Goal: Task Accomplishment & Management: Complete application form

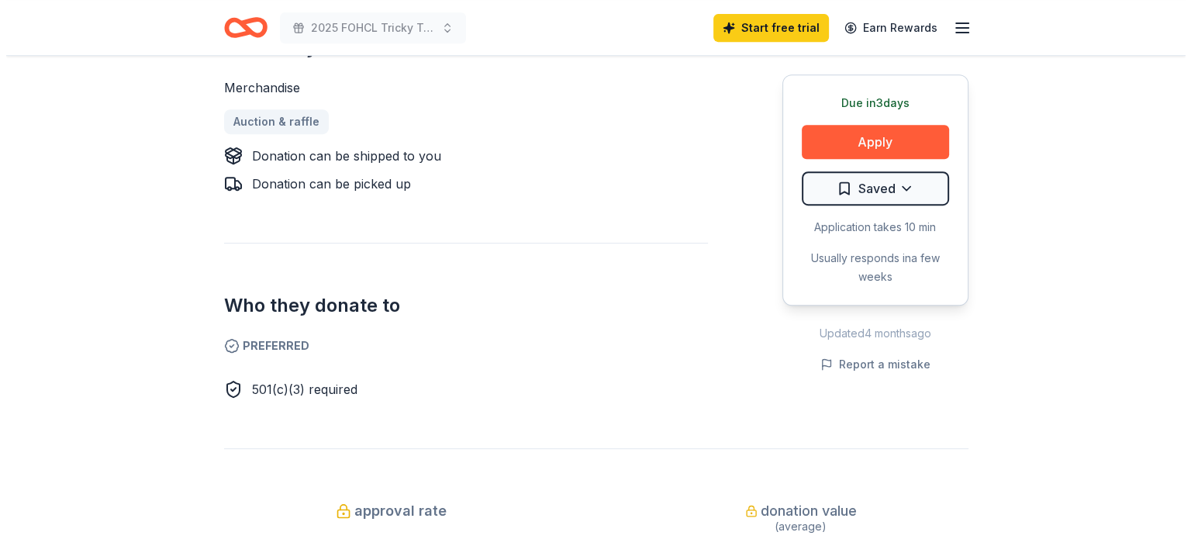
scroll to position [620, 0]
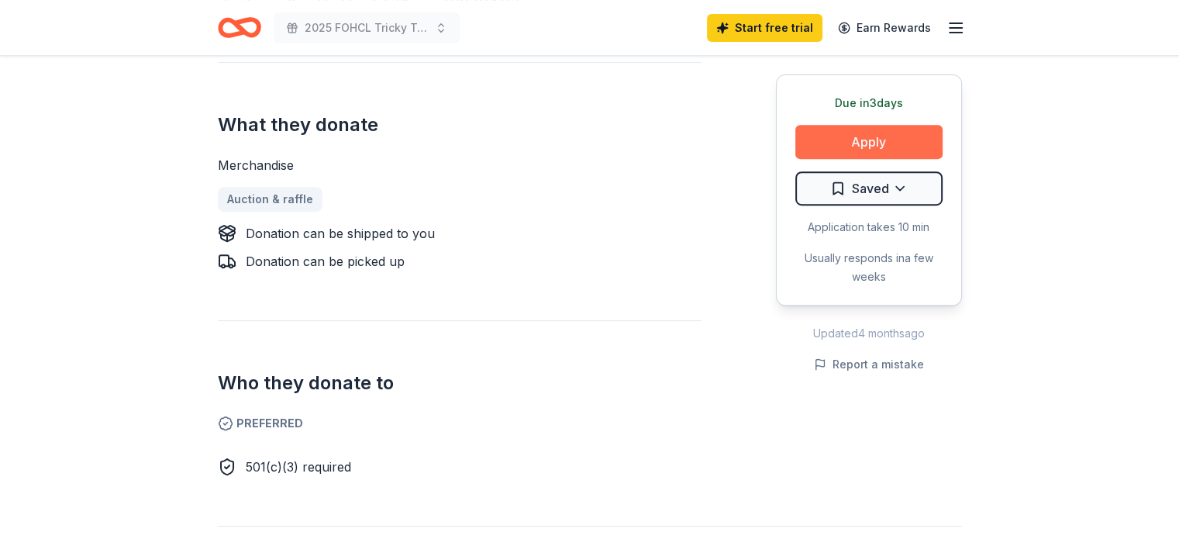
click at [866, 138] on button "Apply" at bounding box center [868, 142] width 147 height 34
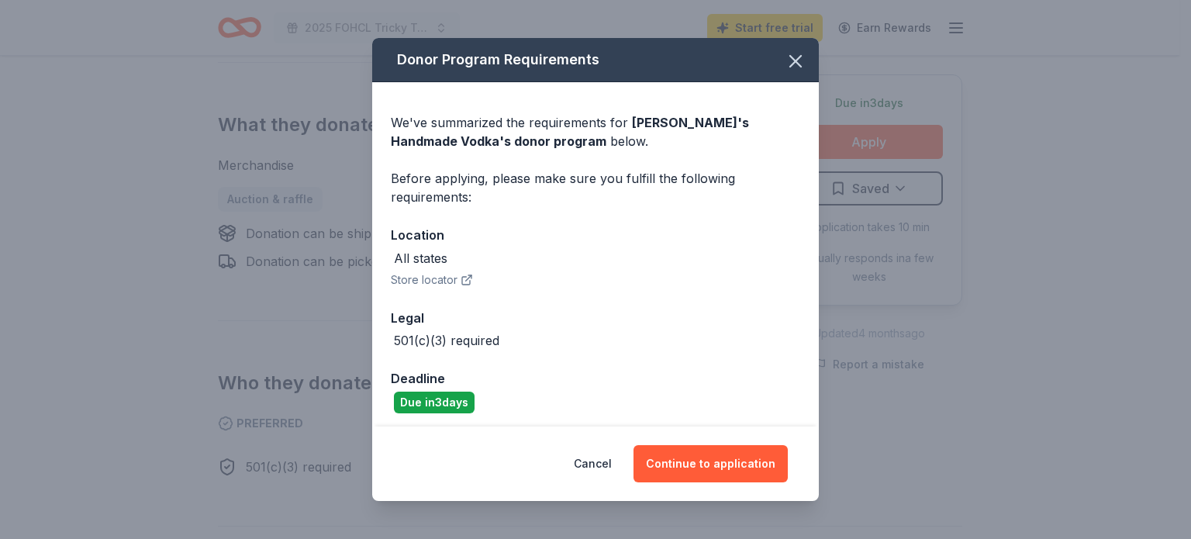
scroll to position [5, 0]
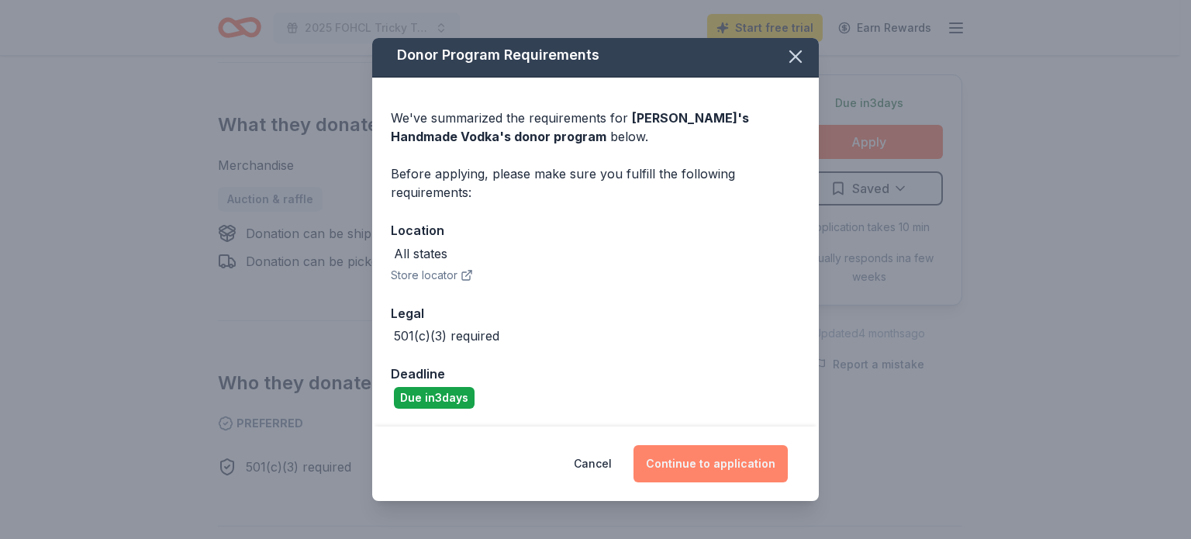
click at [716, 460] on button "Continue to application" at bounding box center [710, 463] width 154 height 37
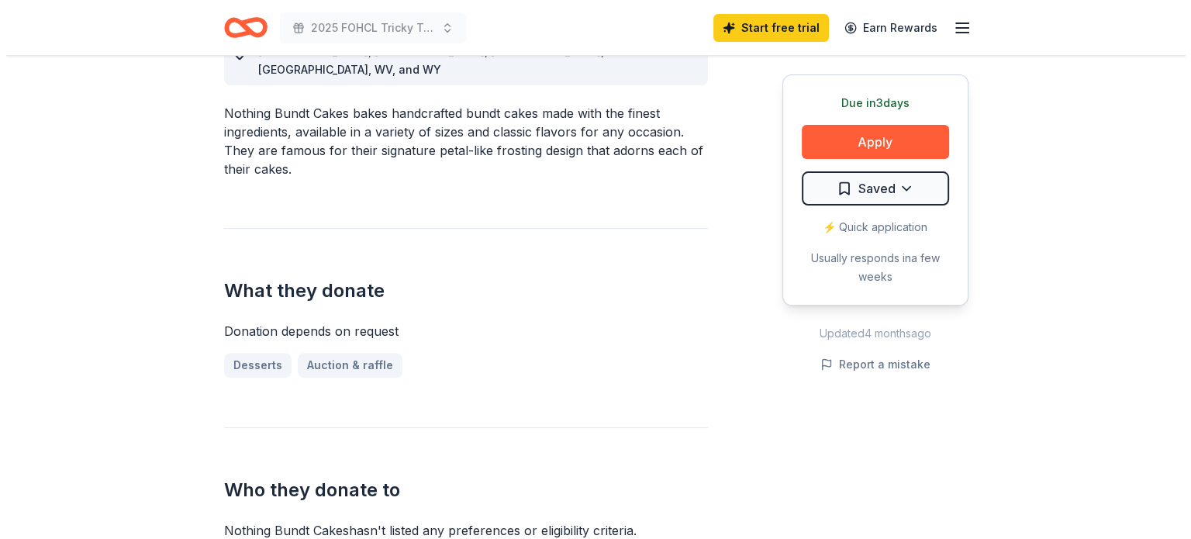
scroll to position [465, 0]
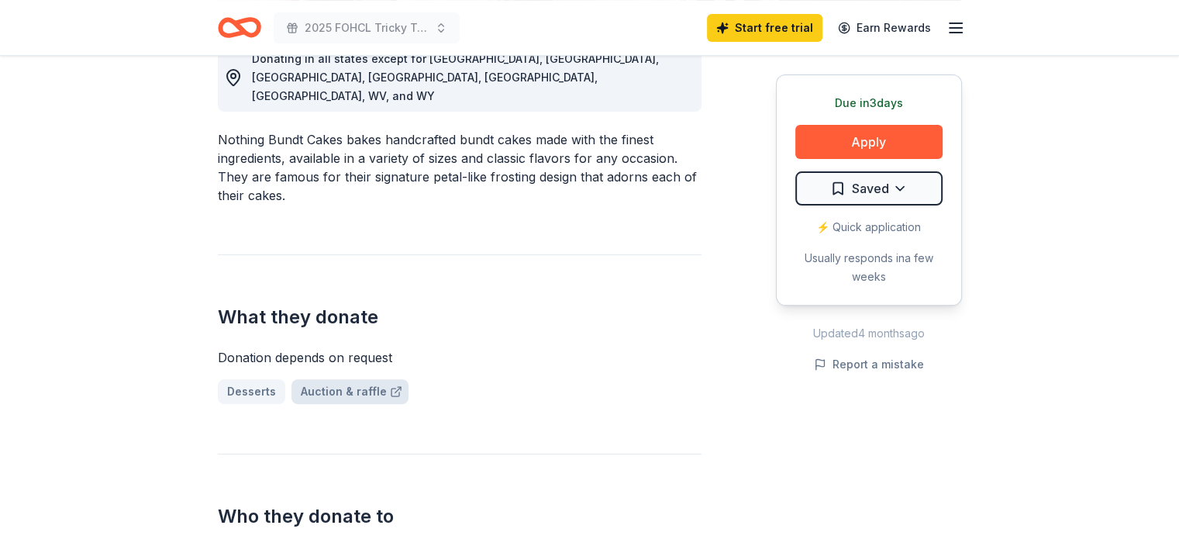
click at [332, 379] on link "Auction & raffle" at bounding box center [349, 391] width 117 height 25
click at [872, 140] on button "Apply" at bounding box center [868, 142] width 147 height 34
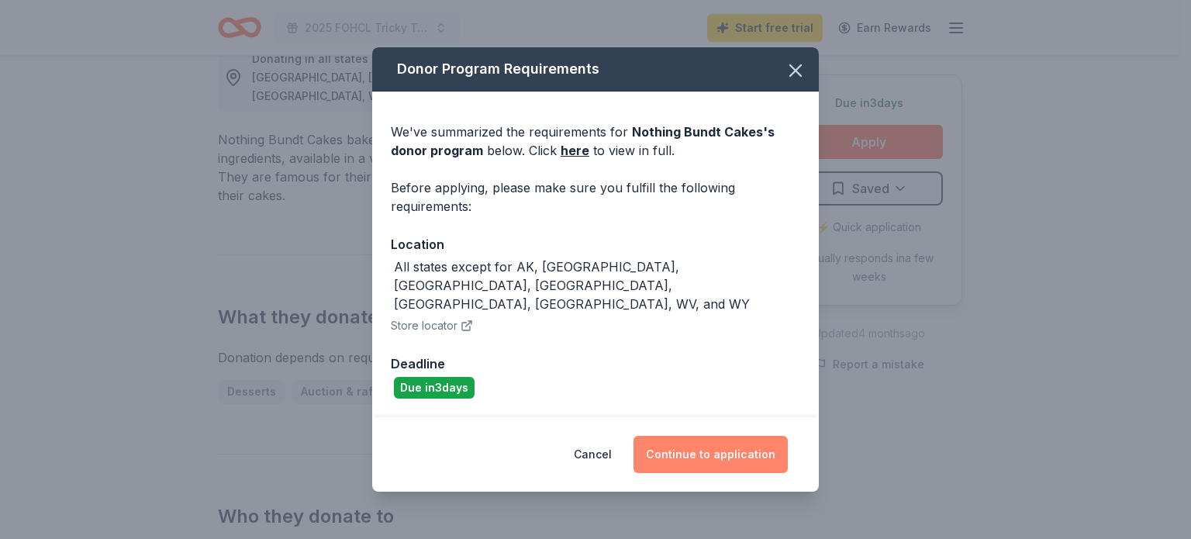
drag, startPoint x: 722, startPoint y: 435, endPoint x: 648, endPoint y: 421, distance: 74.9
click at [721, 436] on button "Continue to application" at bounding box center [710, 454] width 154 height 37
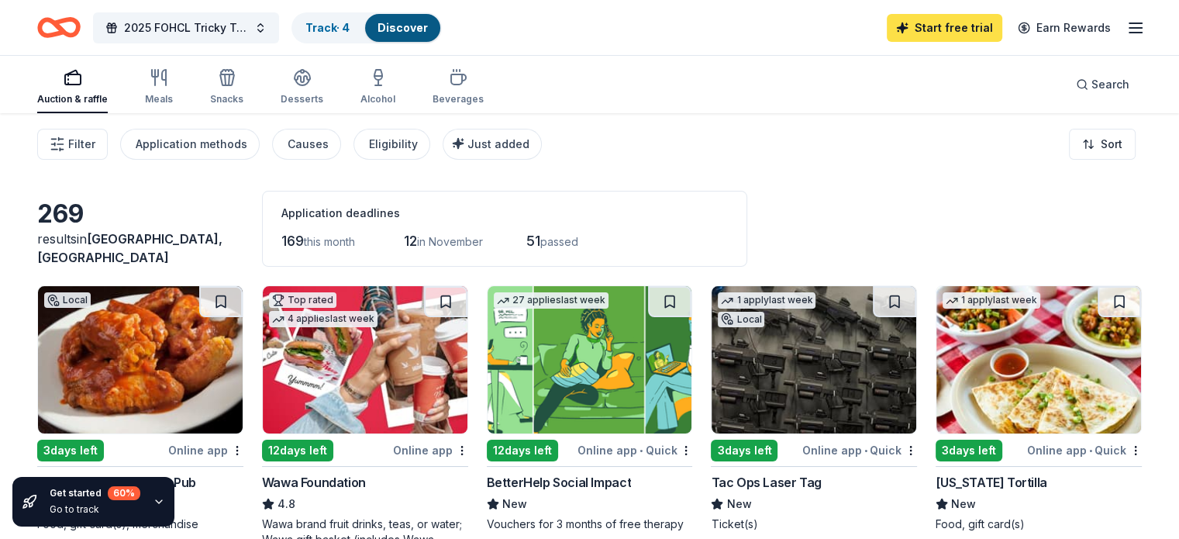
click at [946, 27] on link "Start free trial" at bounding box center [944, 28] width 115 height 28
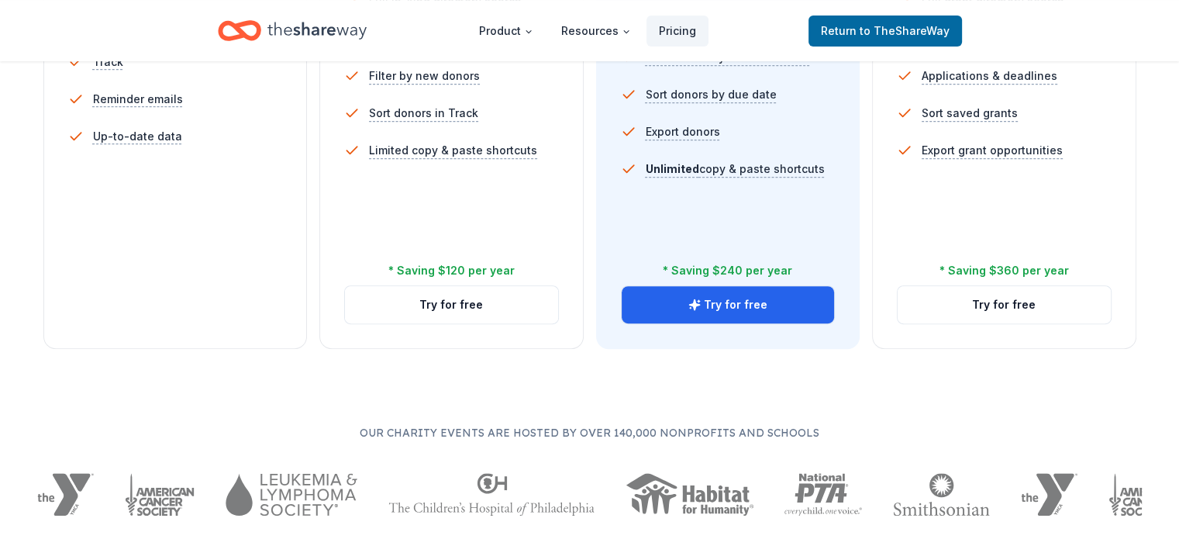
scroll to position [620, 0]
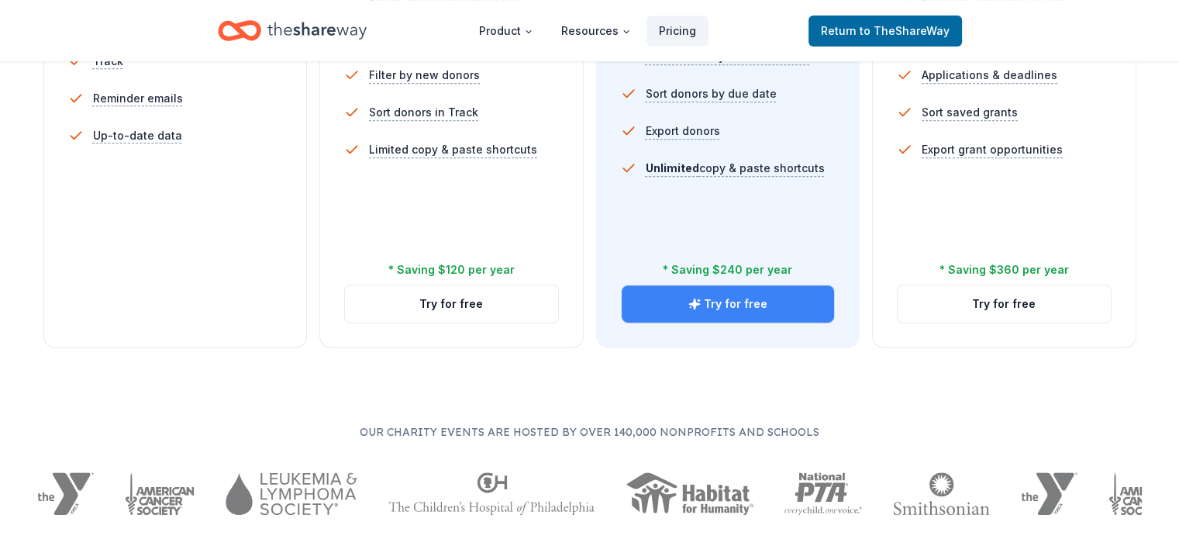
click at [740, 285] on button "Try for free" at bounding box center [728, 303] width 213 height 37
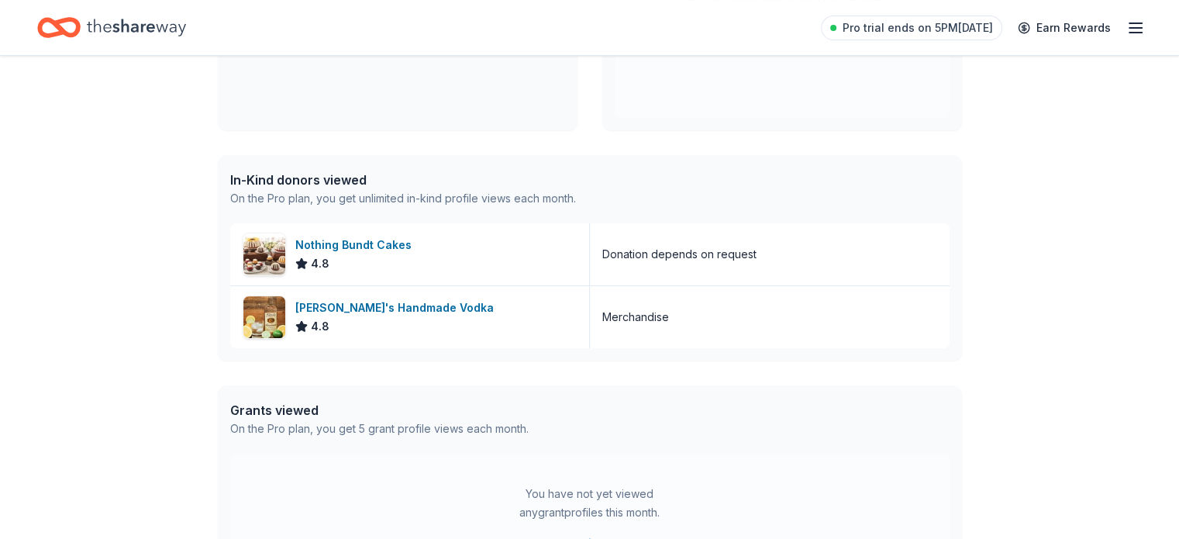
scroll to position [310, 0]
click at [366, 244] on div "Nothing Bundt Cakes" at bounding box center [356, 245] width 122 height 19
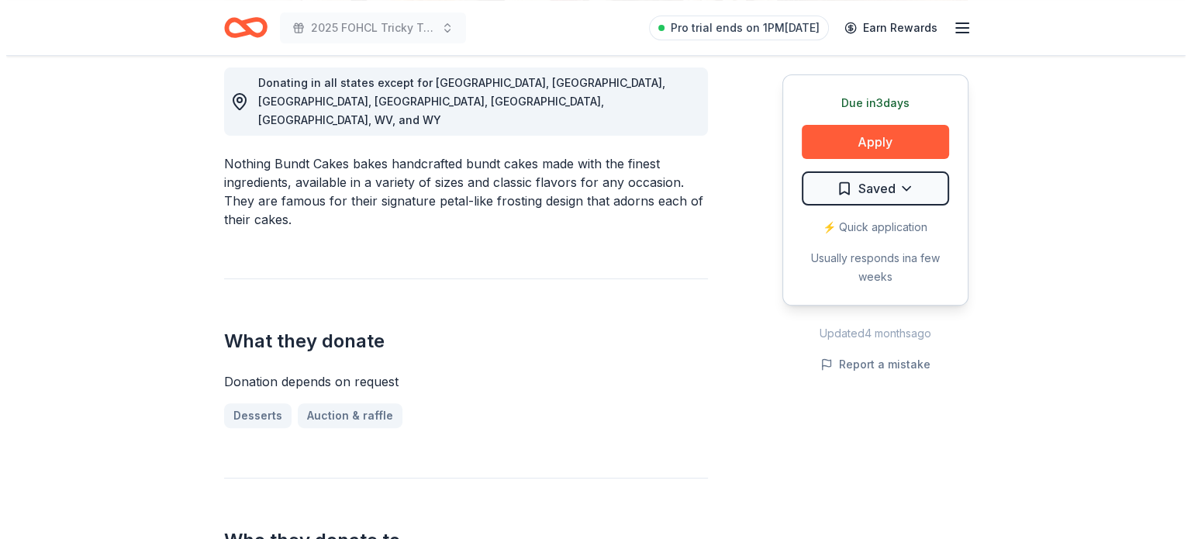
scroll to position [465, 0]
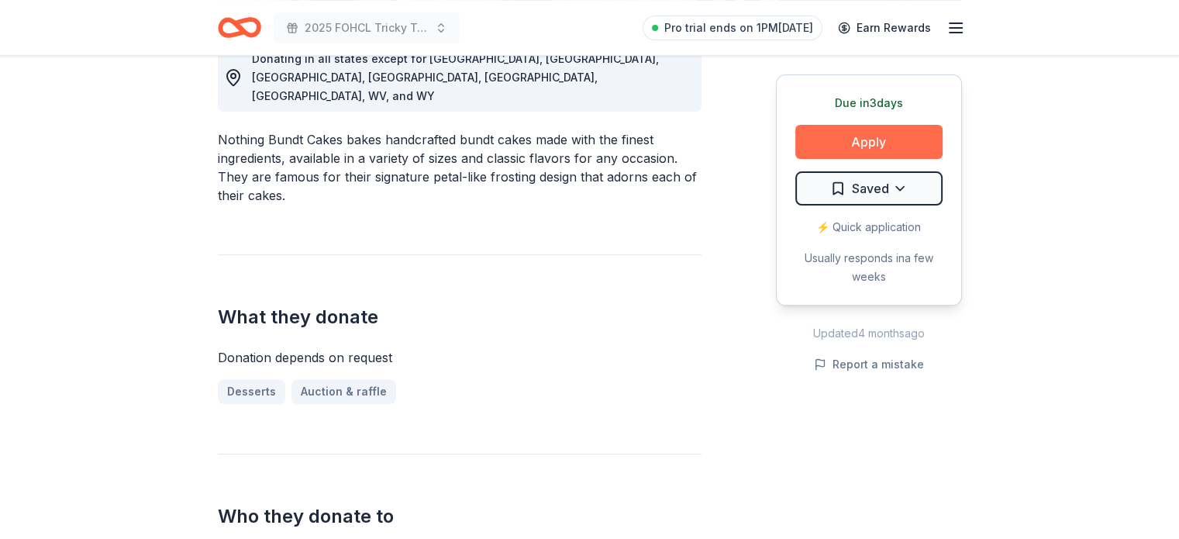
click at [855, 144] on button "Apply" at bounding box center [868, 142] width 147 height 34
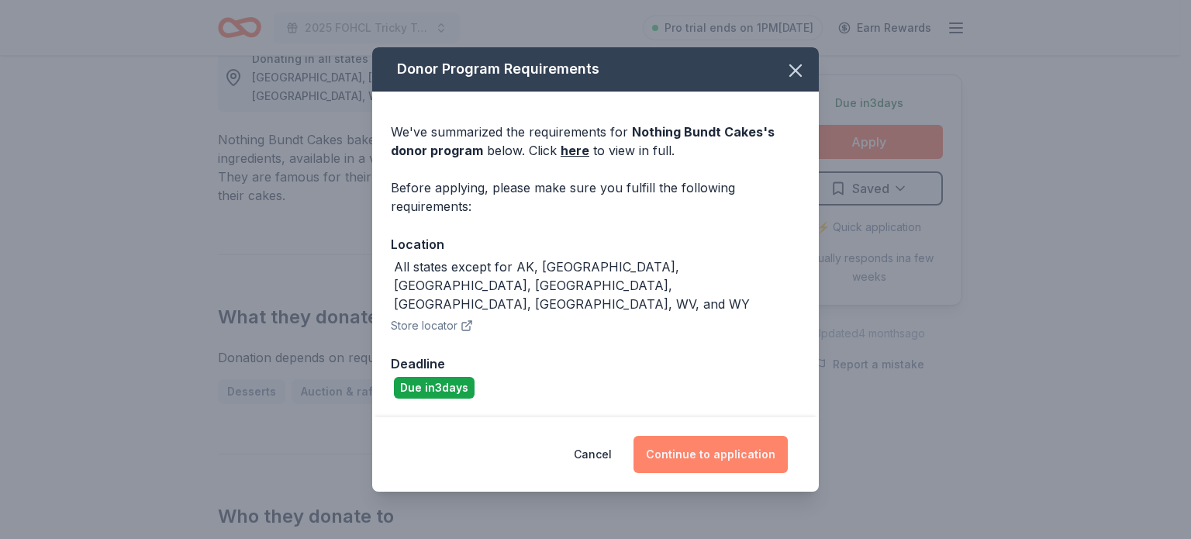
click at [704, 440] on button "Continue to application" at bounding box center [710, 454] width 154 height 37
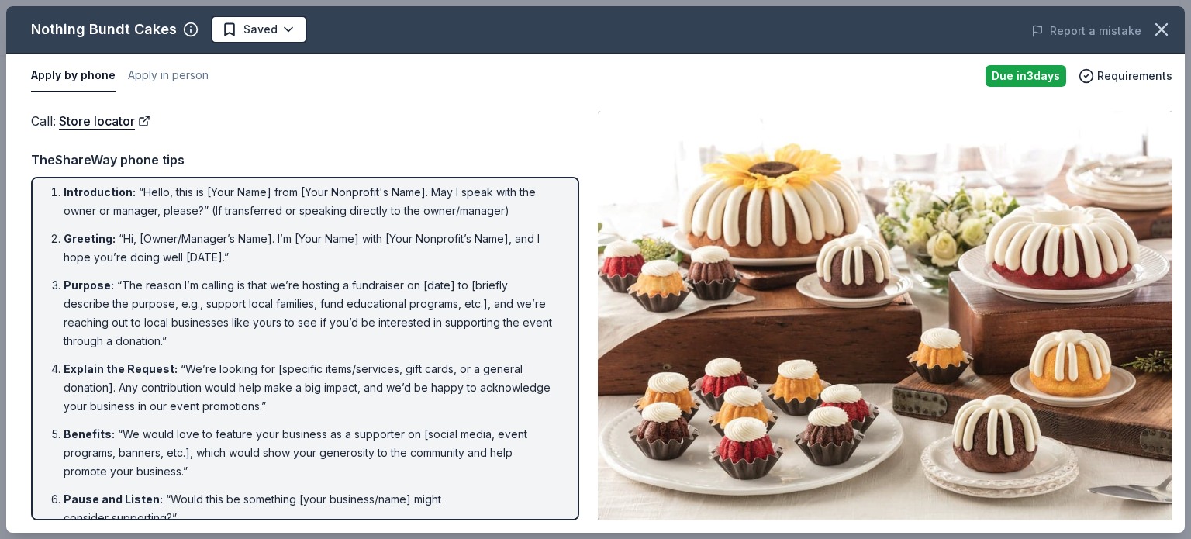
scroll to position [0, 0]
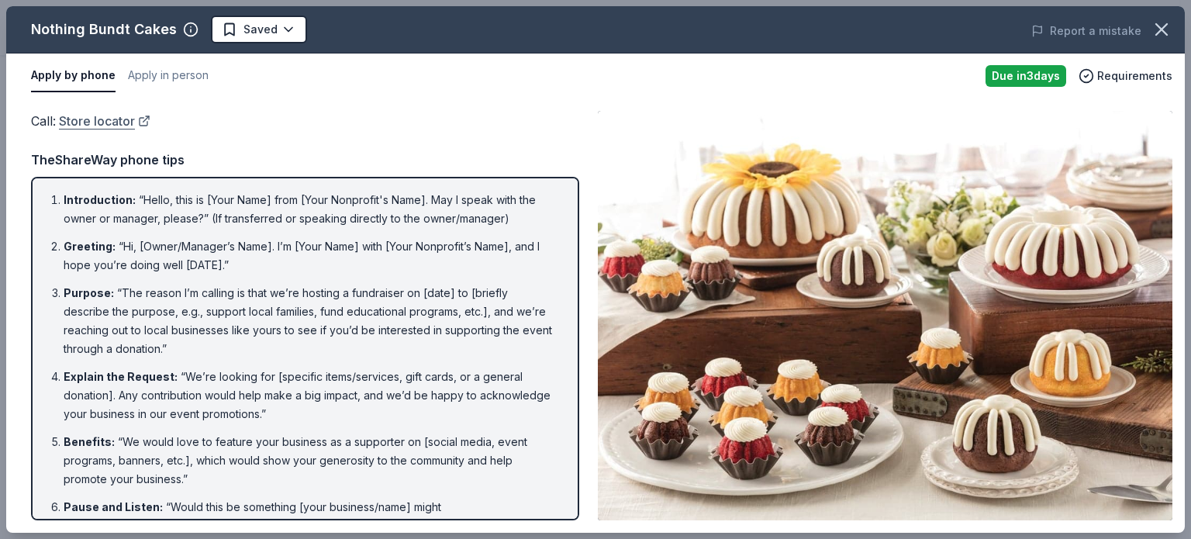
click at [112, 119] on link "Store locator" at bounding box center [104, 121] width 91 height 20
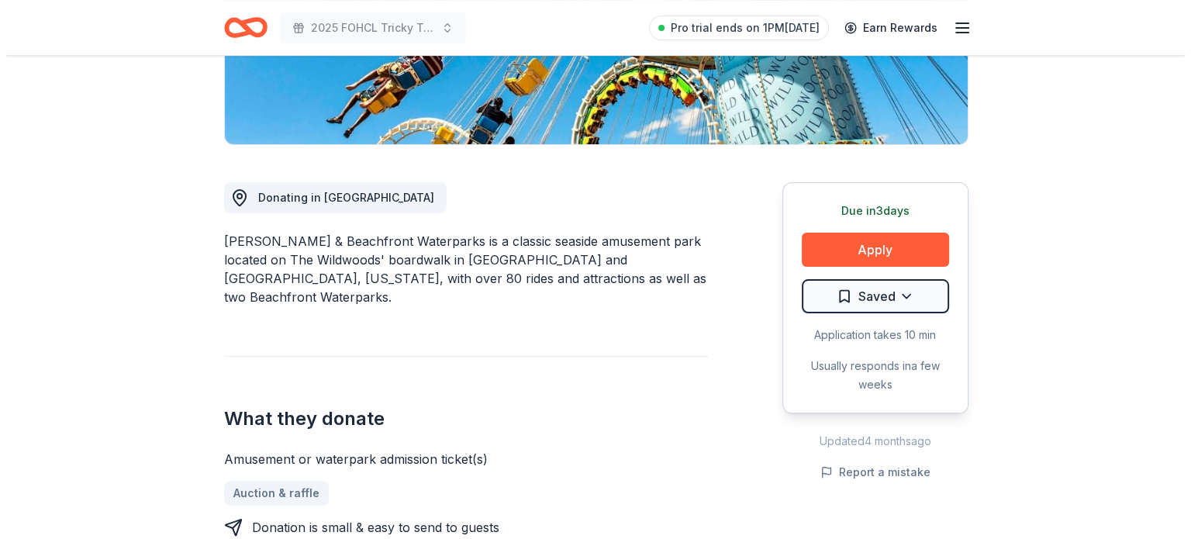
scroll to position [310, 0]
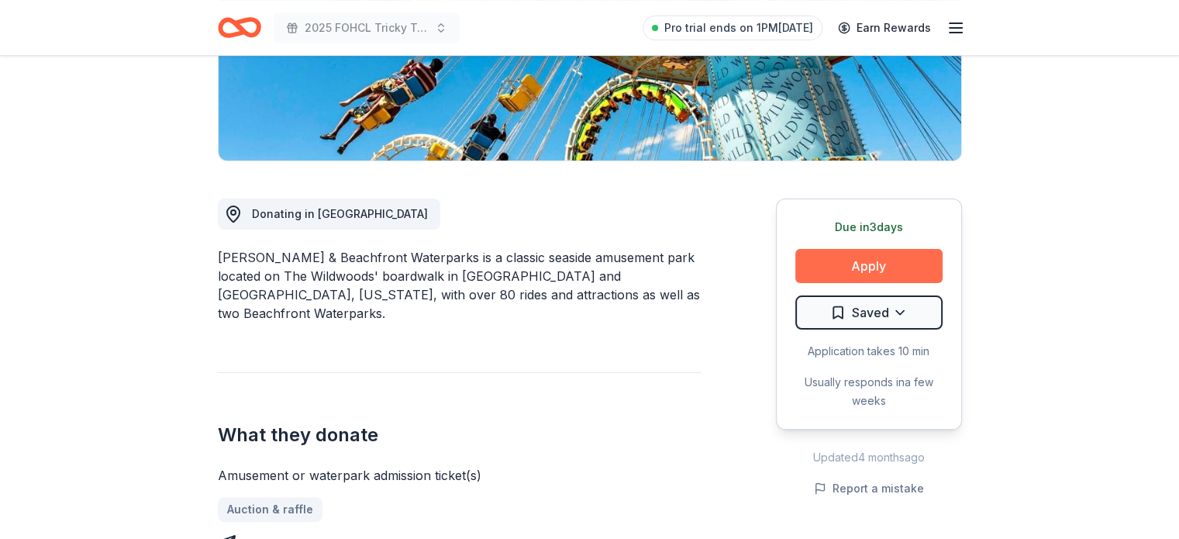
drag, startPoint x: 886, startPoint y: 255, endPoint x: 877, endPoint y: 253, distance: 8.7
click at [884, 256] on button "Apply" at bounding box center [868, 266] width 147 height 34
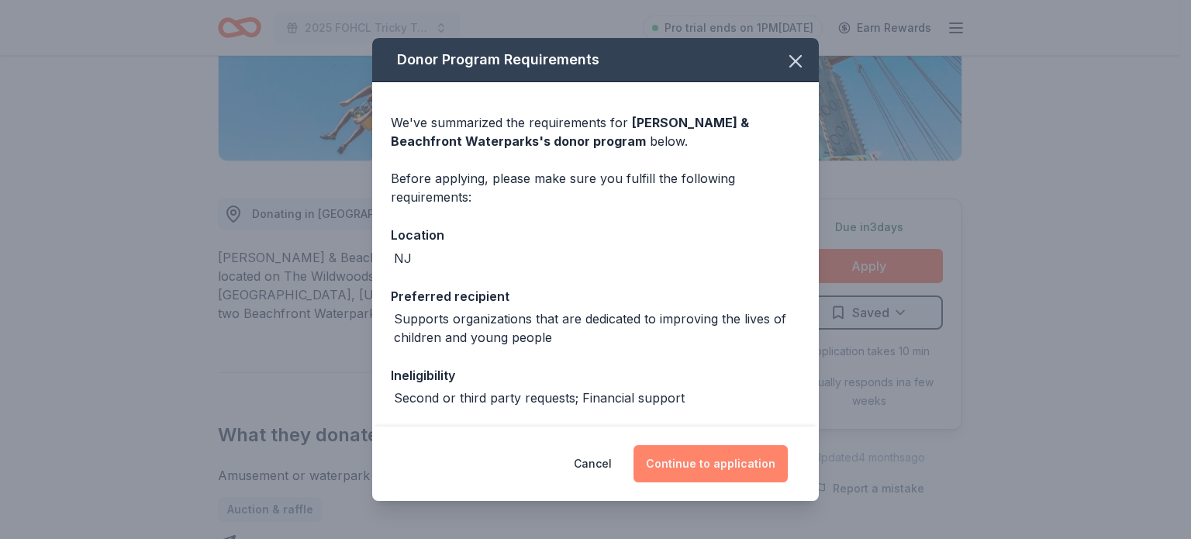
click at [701, 462] on button "Continue to application" at bounding box center [710, 463] width 154 height 37
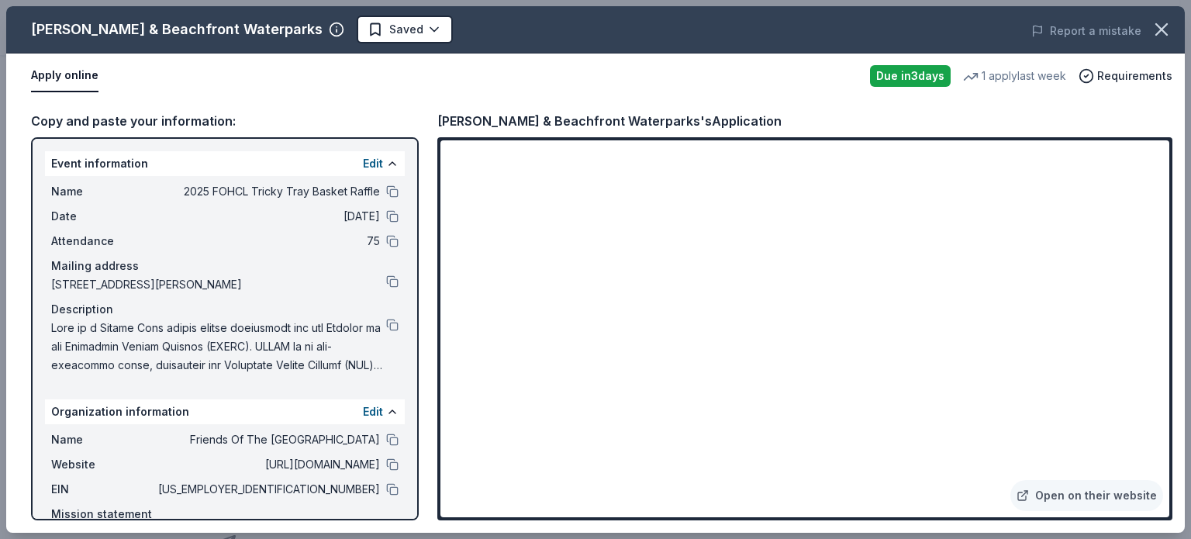
click at [882, 75] on div "Due in 3 days" at bounding box center [910, 76] width 81 height 22
click at [74, 71] on button "Apply online" at bounding box center [64, 76] width 67 height 33
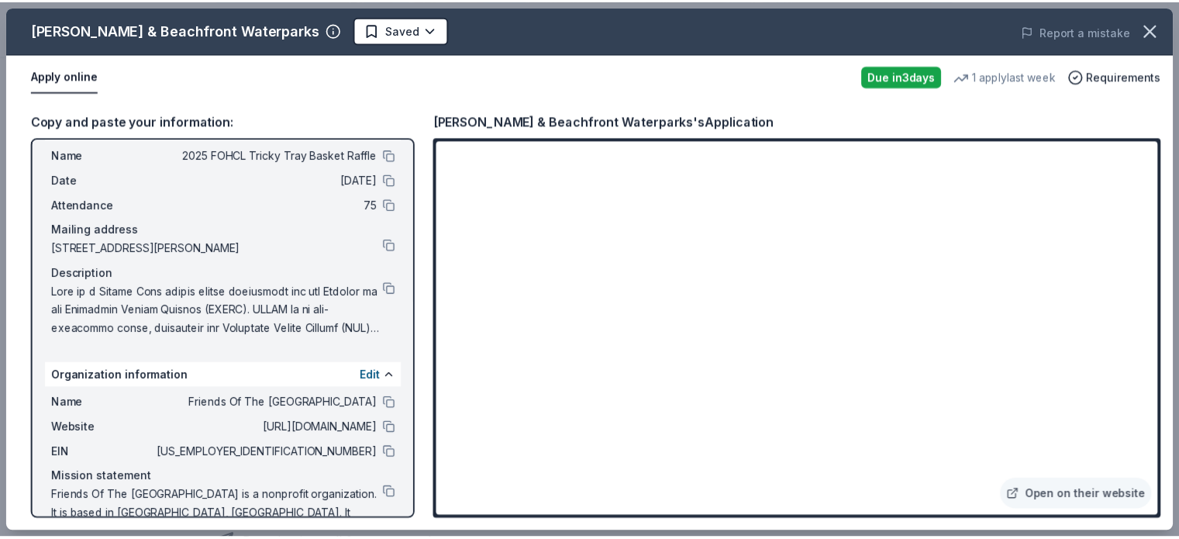
scroll to position [78, 0]
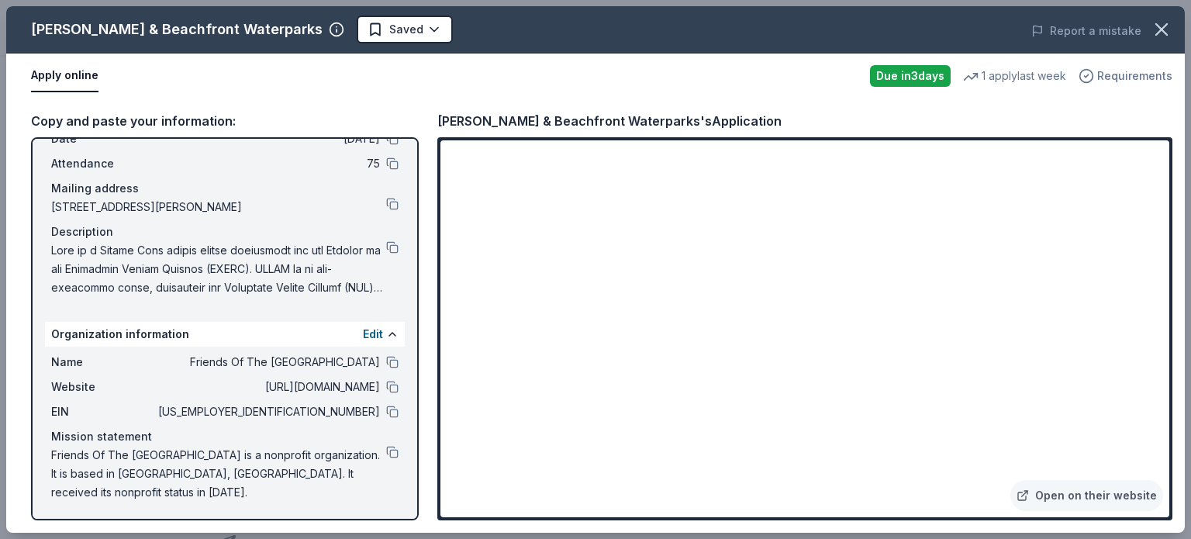
drag, startPoint x: 1119, startPoint y: 74, endPoint x: 1112, endPoint y: 68, distance: 8.8
click at [1117, 71] on span "Requirements" at bounding box center [1134, 76] width 75 height 19
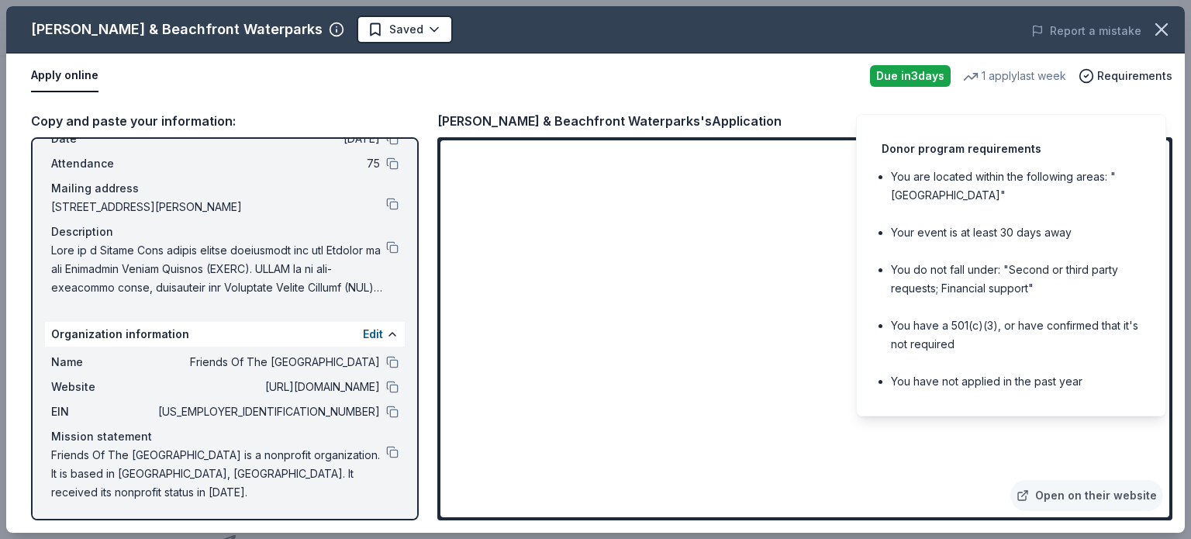
click at [913, 74] on div "Due in 3 days" at bounding box center [910, 76] width 81 height 22
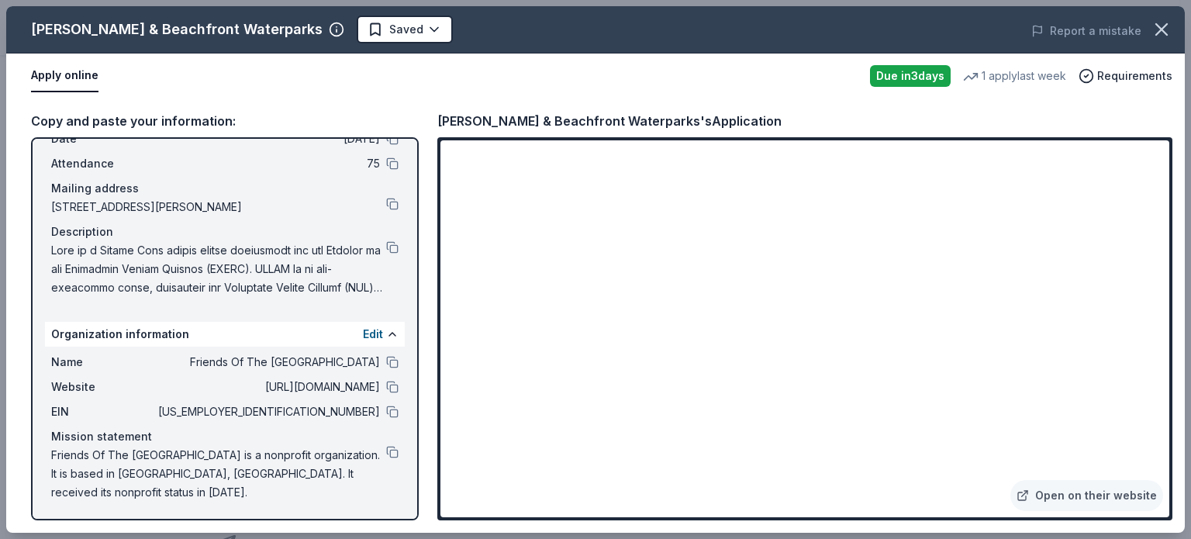
click at [219, 24] on div "[PERSON_NAME] & Beachfront Waterparks" at bounding box center [176, 29] width 291 height 25
click at [1154, 26] on icon "button" at bounding box center [1161, 30] width 22 height 22
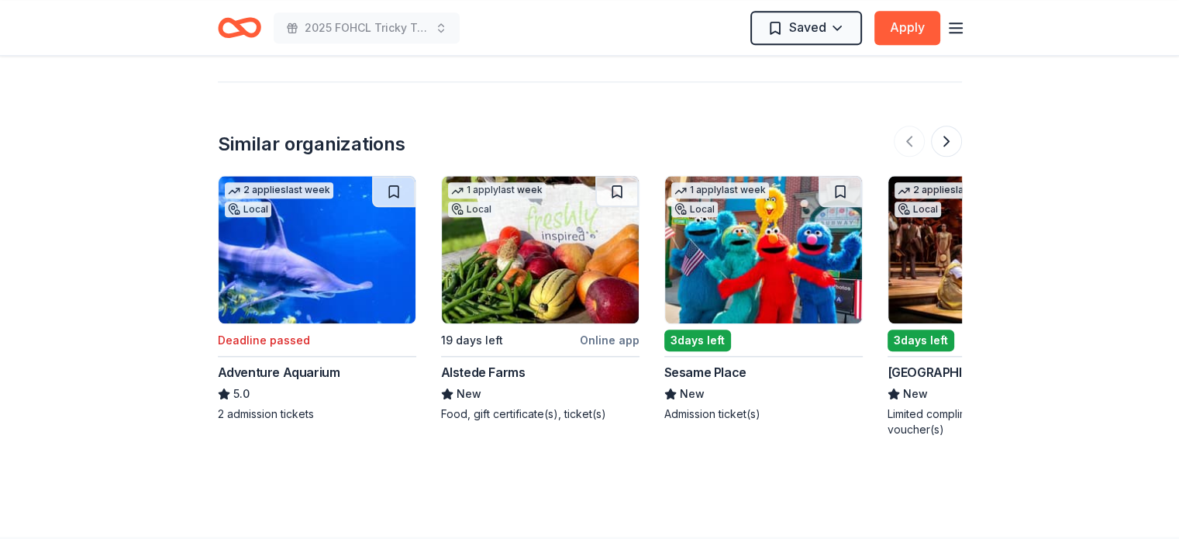
scroll to position [1860, 0]
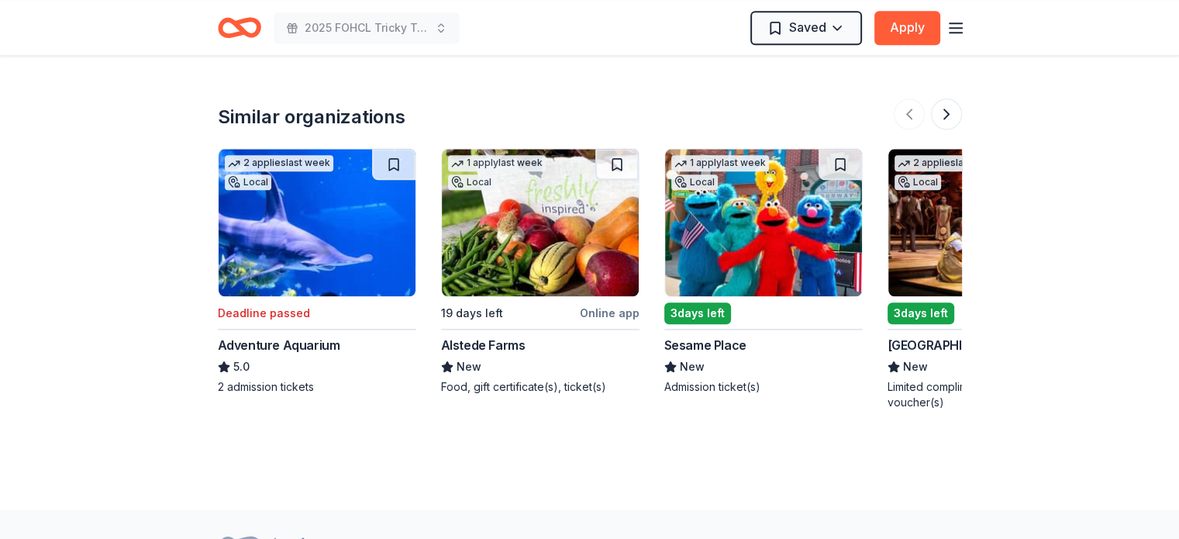
click at [747, 240] on img at bounding box center [763, 222] width 197 height 147
click at [946, 98] on button at bounding box center [946, 113] width 31 height 31
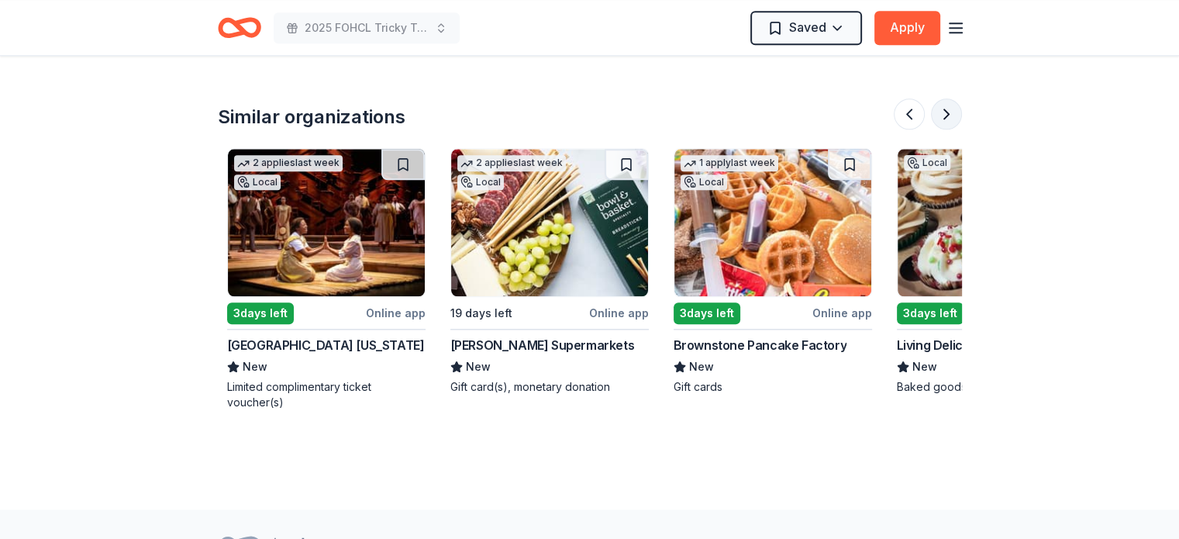
scroll to position [0, 670]
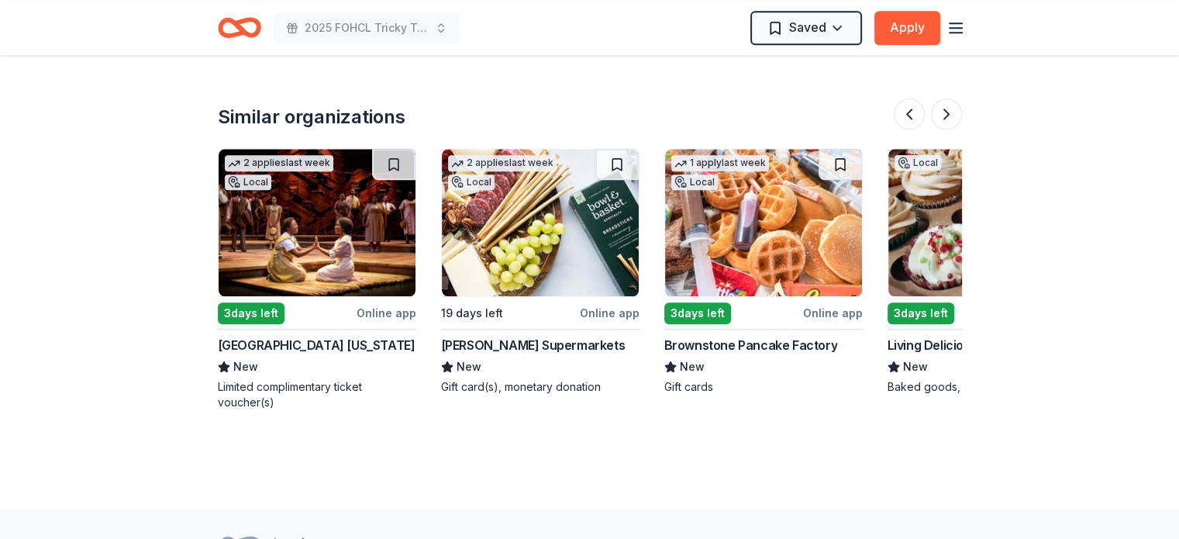
click at [248, 336] on div "State Theatre New Jersey" at bounding box center [317, 345] width 198 height 19
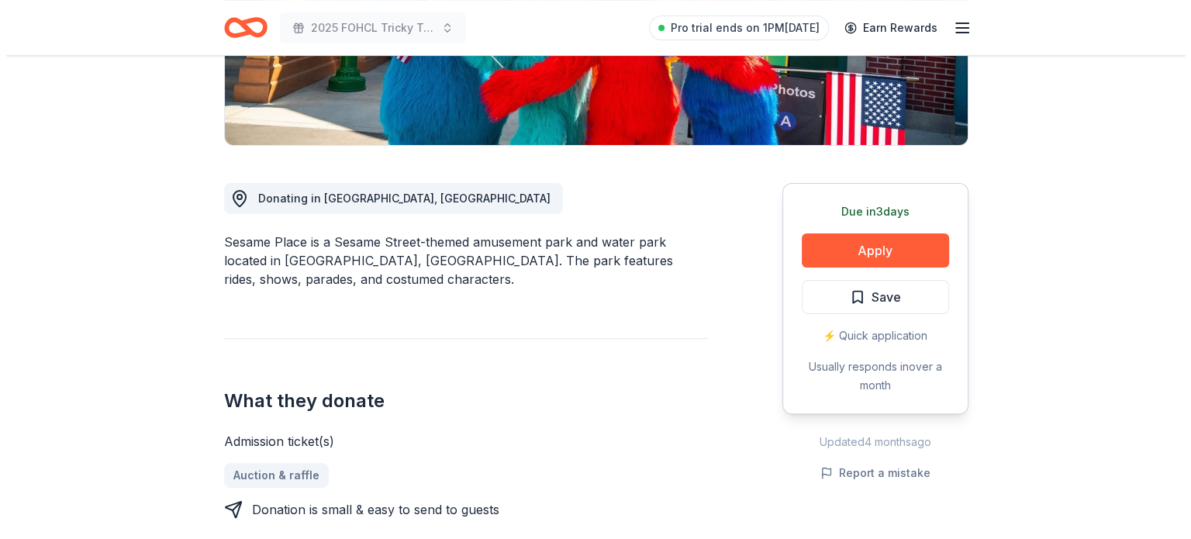
scroll to position [310, 0]
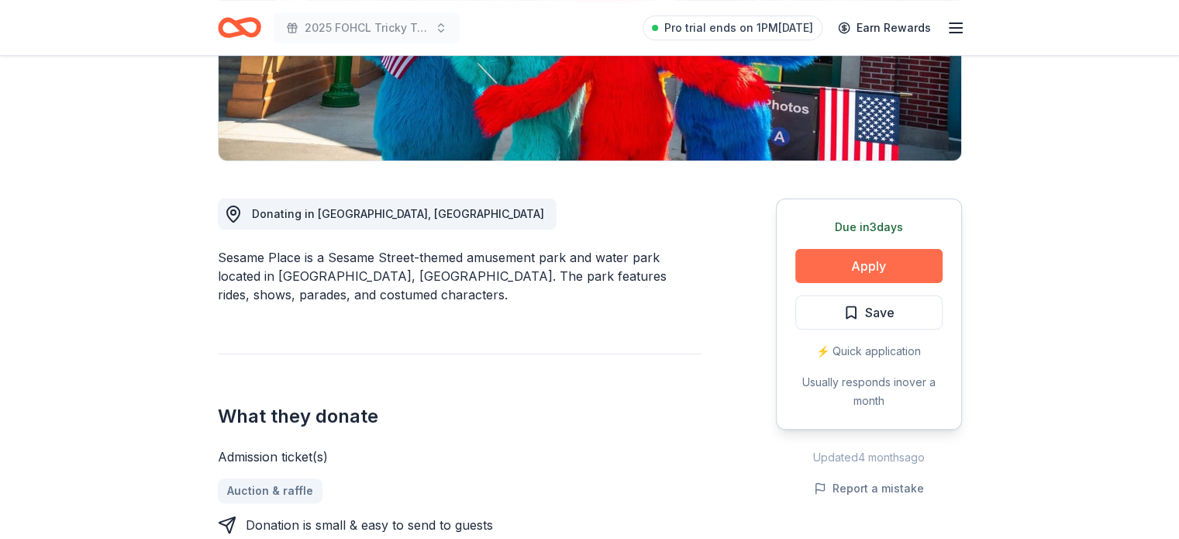
click at [880, 263] on button "Apply" at bounding box center [868, 266] width 147 height 34
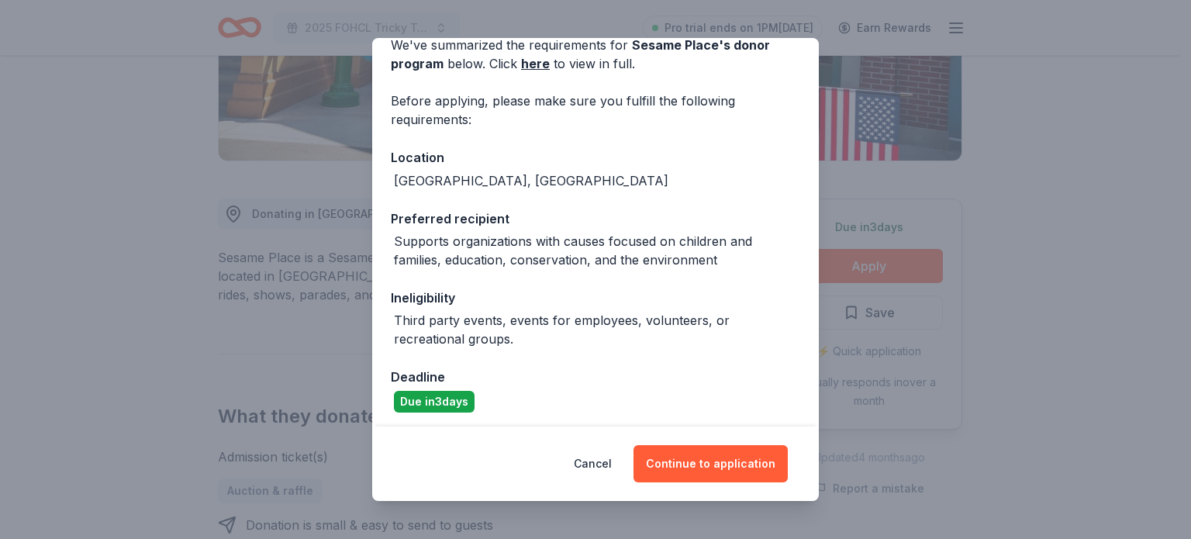
scroll to position [81, 0]
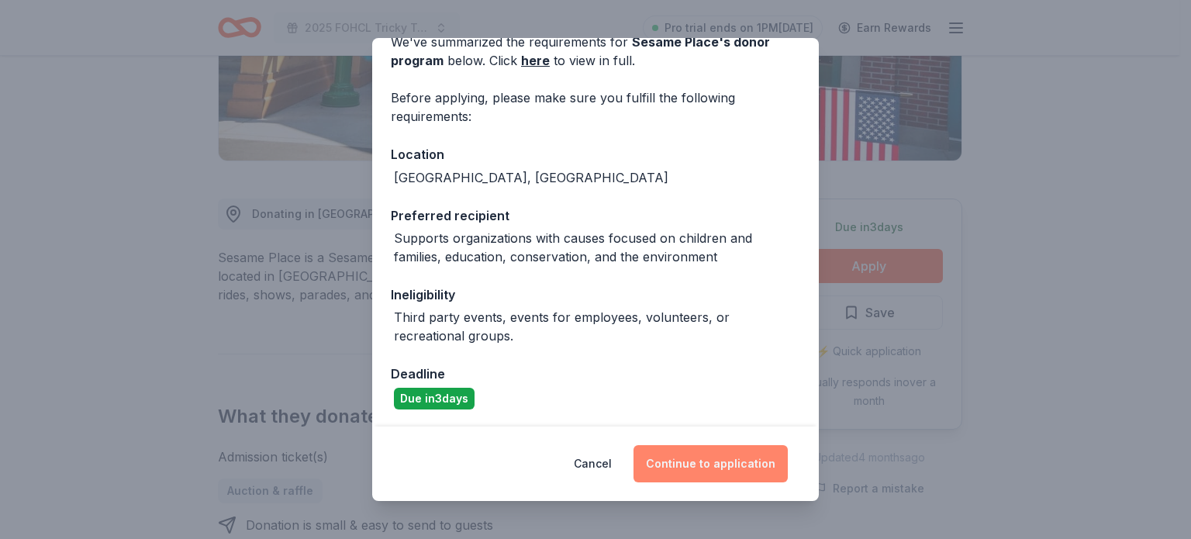
click at [715, 464] on button "Continue to application" at bounding box center [710, 463] width 154 height 37
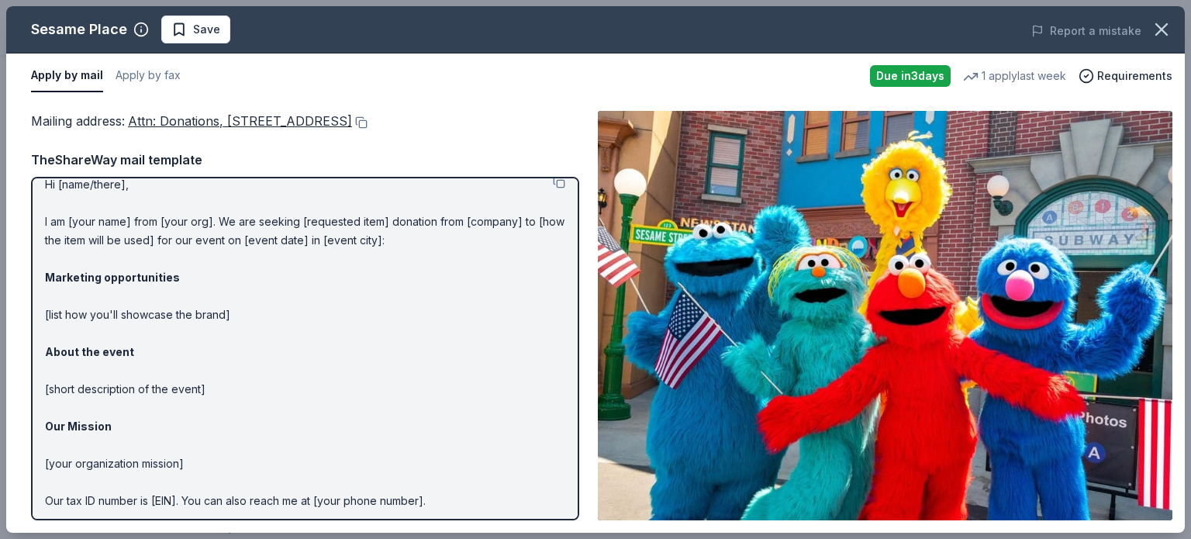
scroll to position [0, 0]
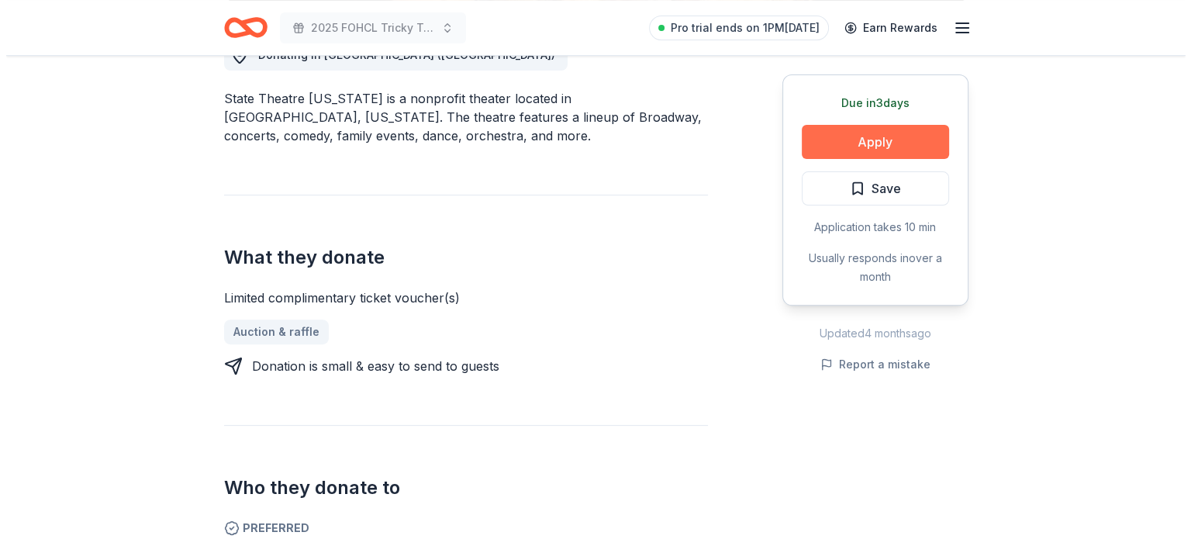
scroll to position [465, 0]
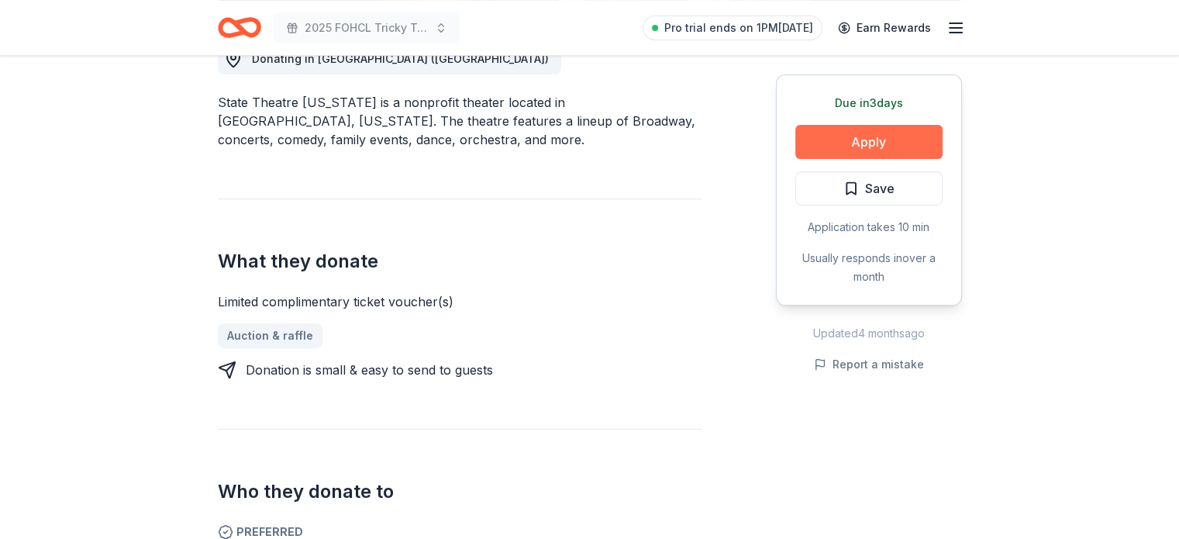
click at [850, 143] on button "Apply" at bounding box center [868, 142] width 147 height 34
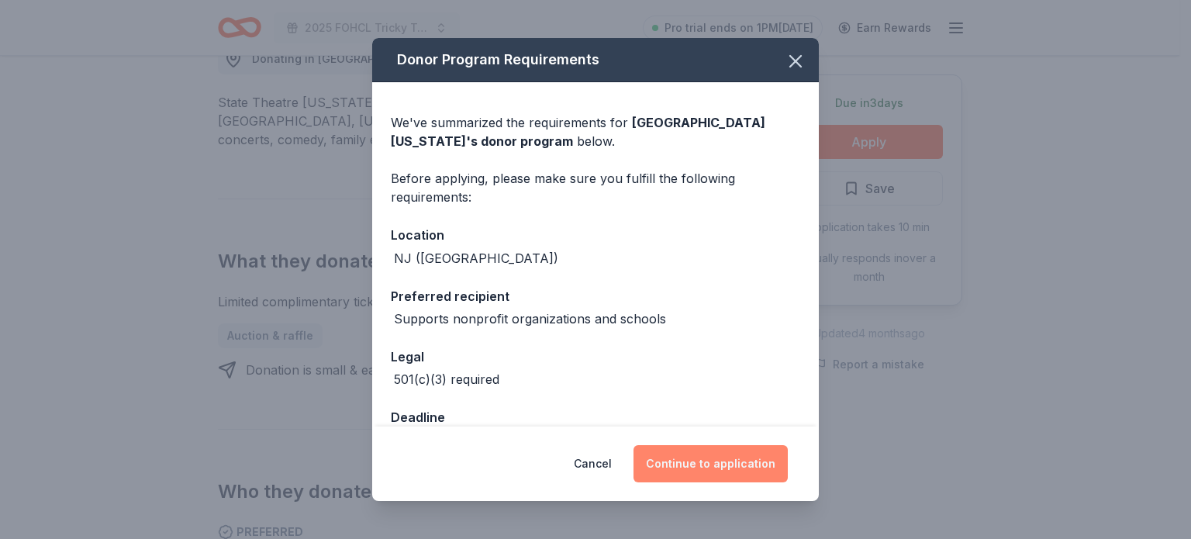
click at [704, 464] on button "Continue to application" at bounding box center [710, 463] width 154 height 37
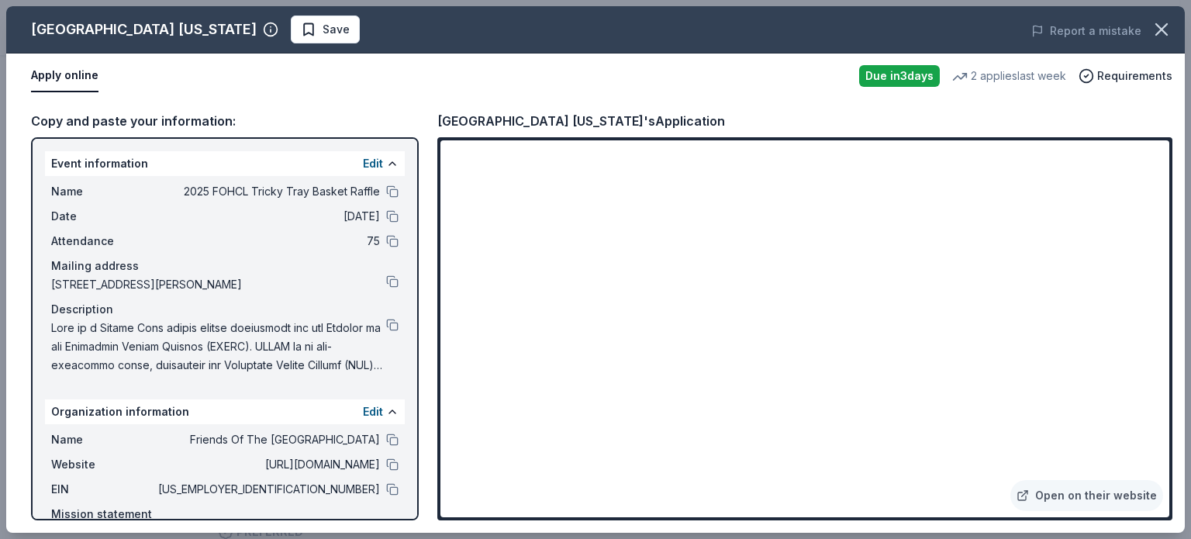
click at [309, 480] on span "23-7213687" at bounding box center [267, 489] width 225 height 19
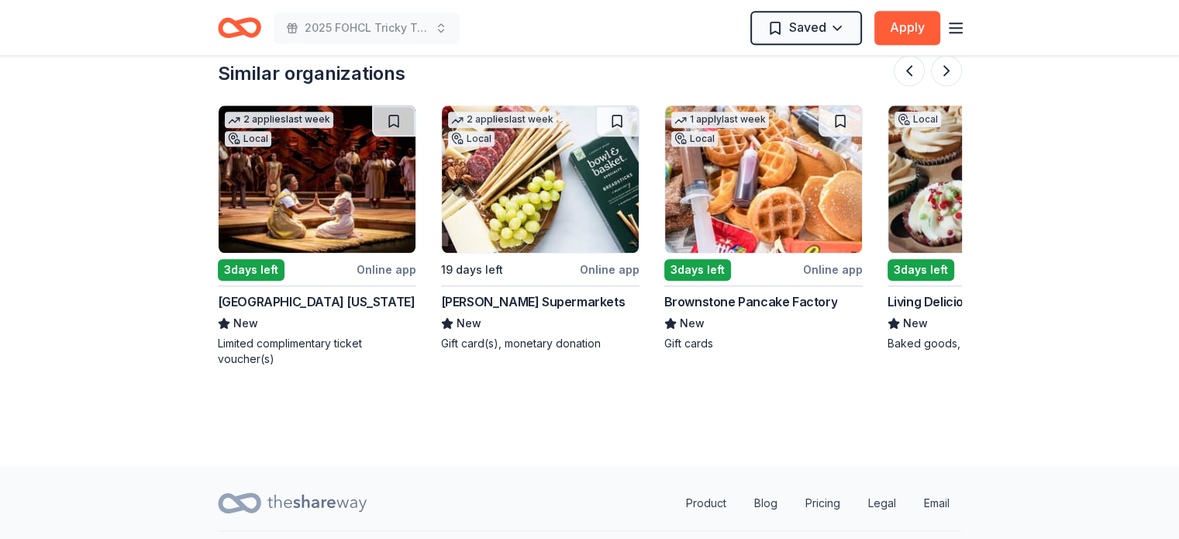
scroll to position [1922, 0]
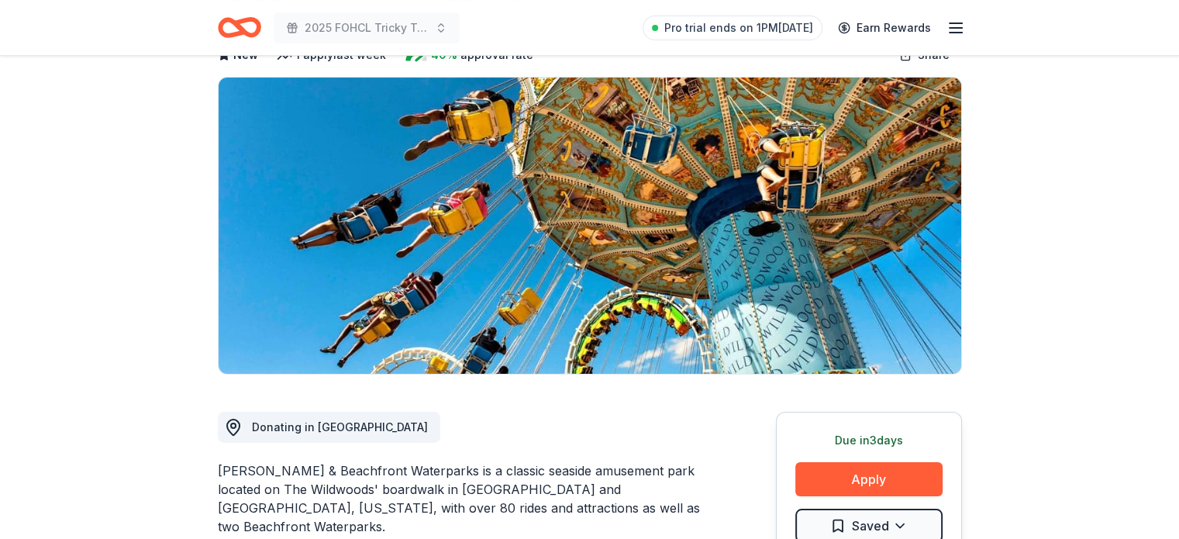
scroll to position [0, 0]
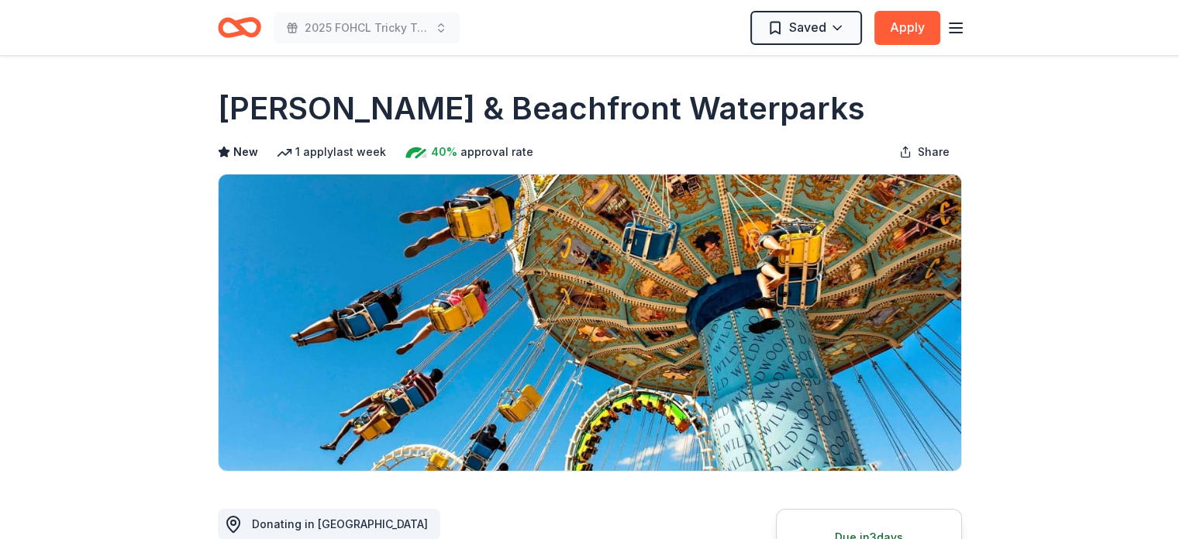
drag, startPoint x: 242, startPoint y: 148, endPoint x: 233, endPoint y: 140, distance: 12.1
click at [239, 146] on span "New" at bounding box center [245, 152] width 25 height 19
click at [242, 30] on icon "Home" at bounding box center [246, 27] width 24 height 16
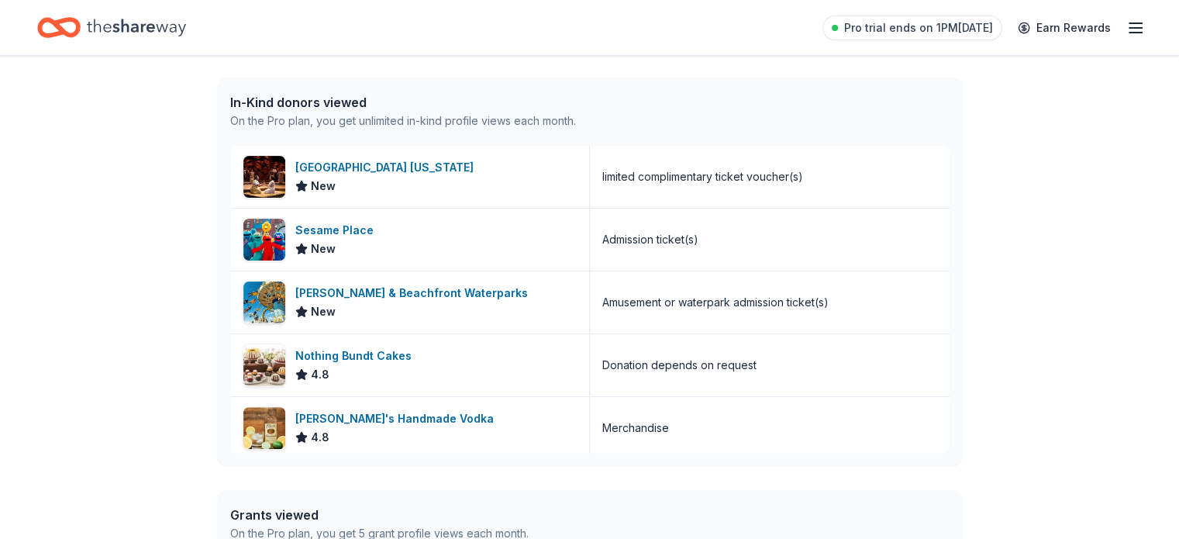
click at [326, 105] on div "In-Kind donors viewed" at bounding box center [403, 102] width 346 height 19
click at [345, 120] on div "On the Pro plan, you get unlimited in-kind profile views each month." at bounding box center [403, 121] width 346 height 19
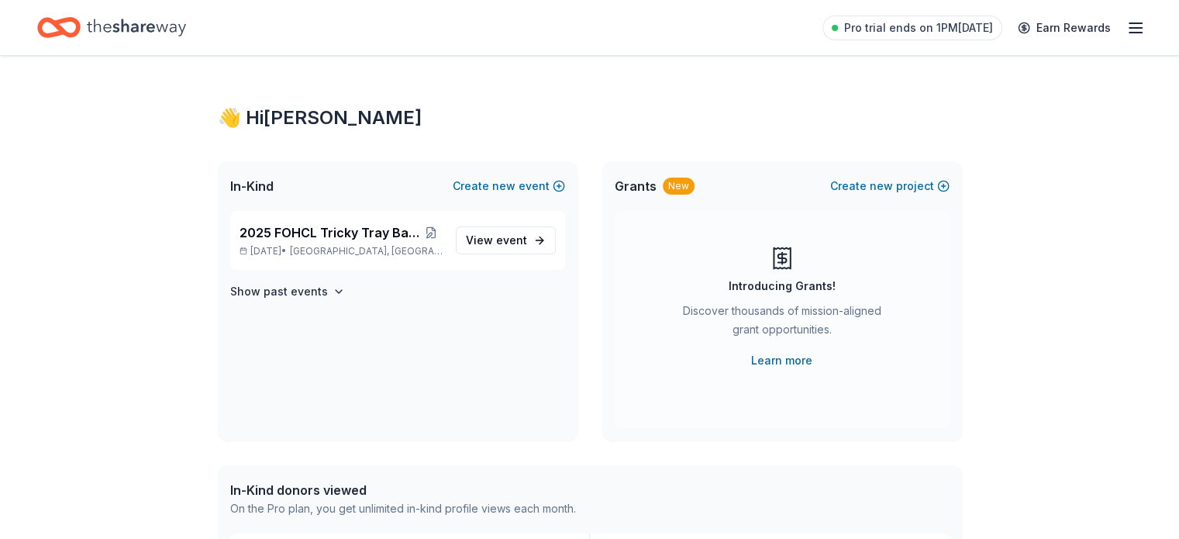
click at [1129, 28] on line "button" at bounding box center [1135, 28] width 12 height 0
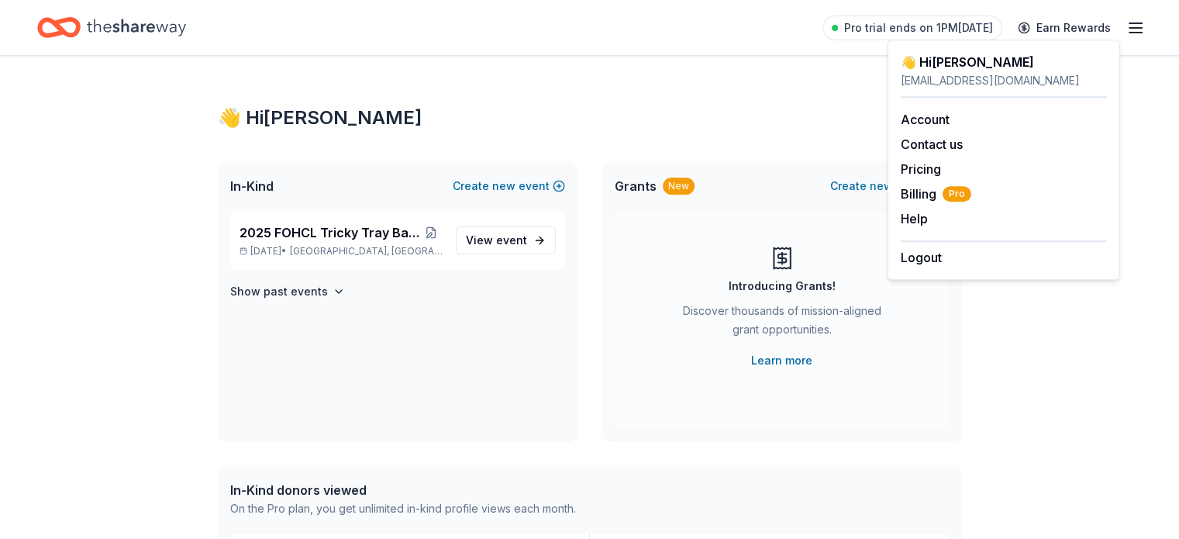
click at [1100, 24] on div "Pro trial ends on 1PM, 10/20 Earn Rewards" at bounding box center [983, 27] width 322 height 36
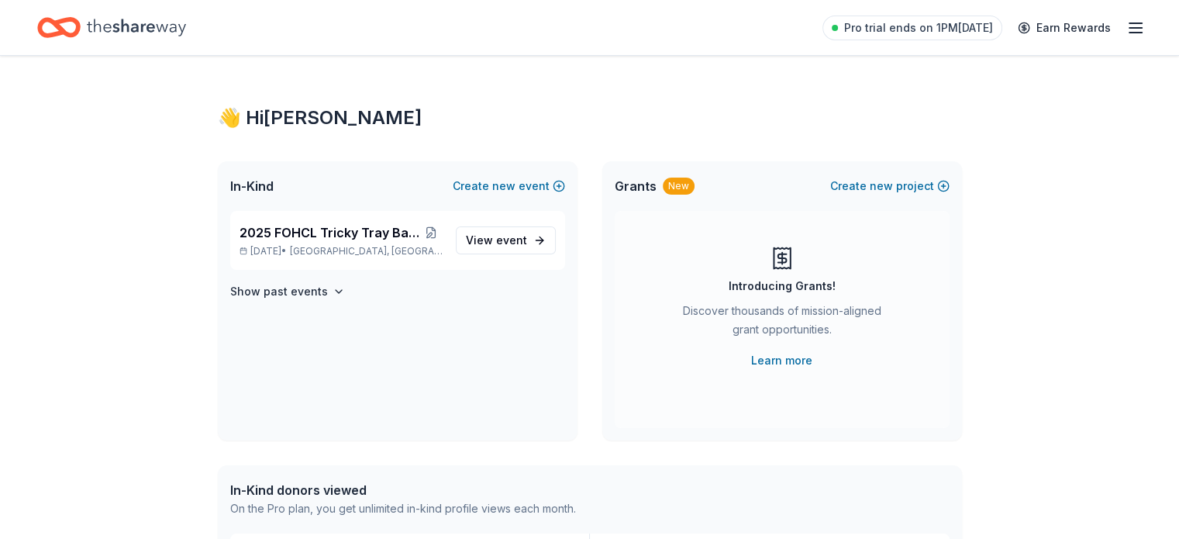
click at [186, 26] on icon "Home" at bounding box center [136, 28] width 99 height 32
click at [262, 191] on span "In-Kind" at bounding box center [251, 186] width 43 height 19
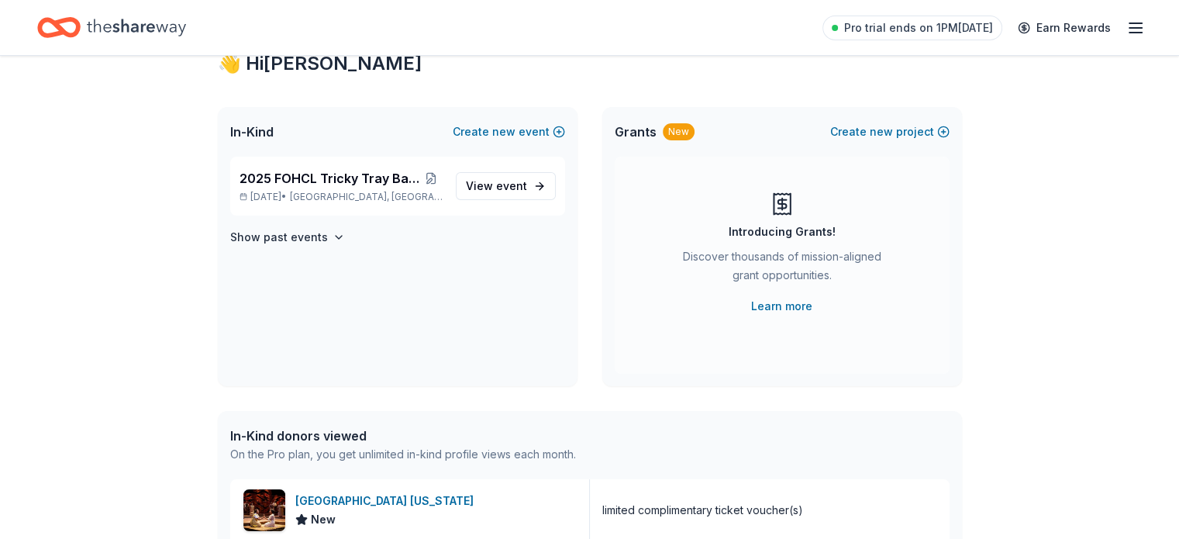
scroll to position [78, 0]
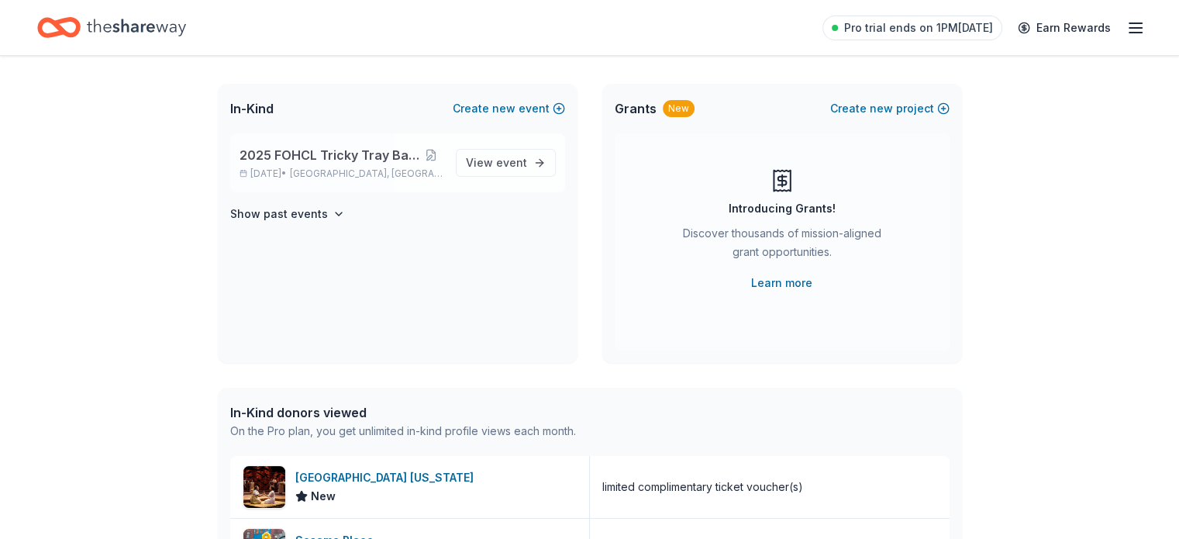
click at [340, 154] on span "2025 FOHCL Tricky Tray Basket Raffle" at bounding box center [330, 155] width 180 height 19
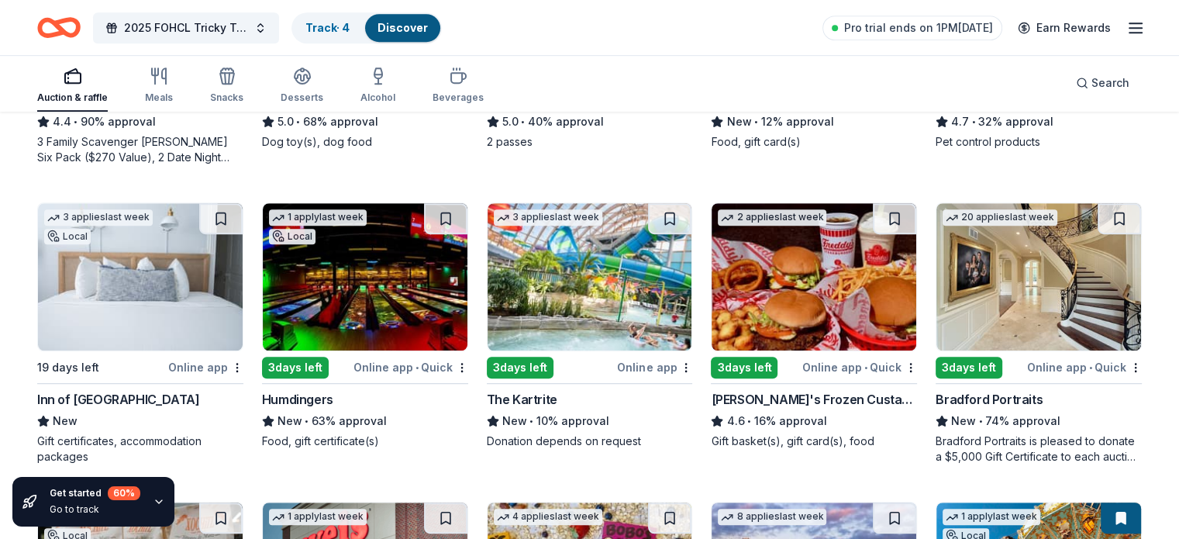
scroll to position [1008, 0]
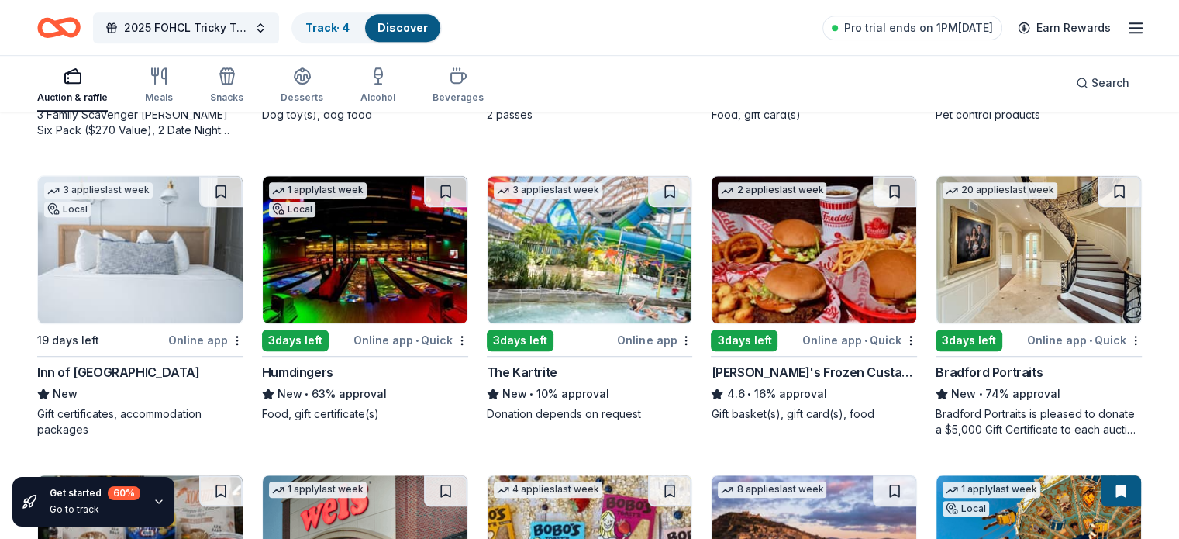
click at [118, 368] on div "Inn of [GEOGRAPHIC_DATA]" at bounding box center [118, 372] width 162 height 19
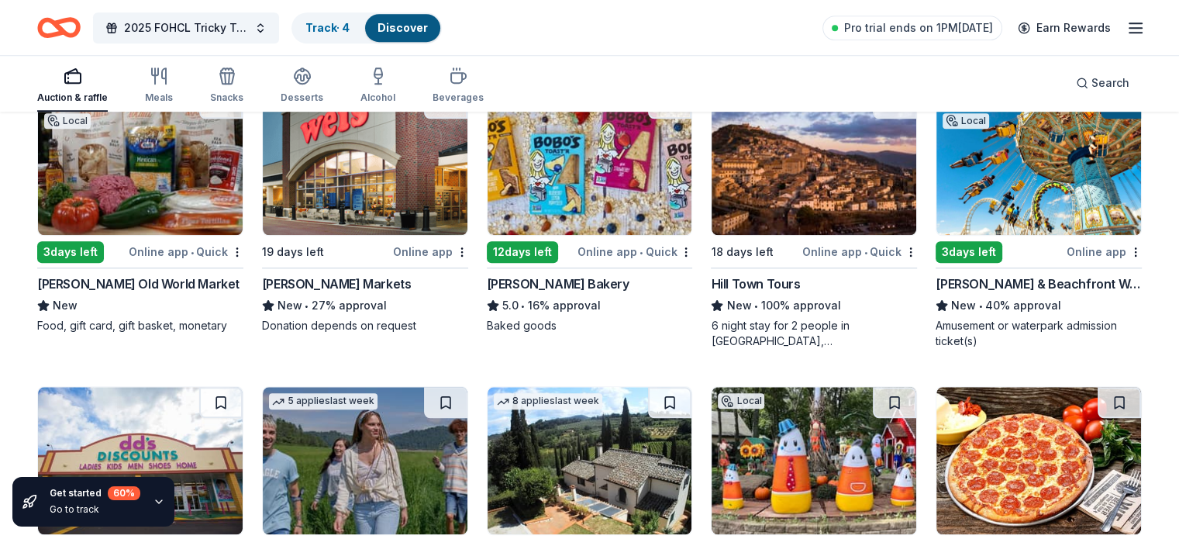
scroll to position [1318, 0]
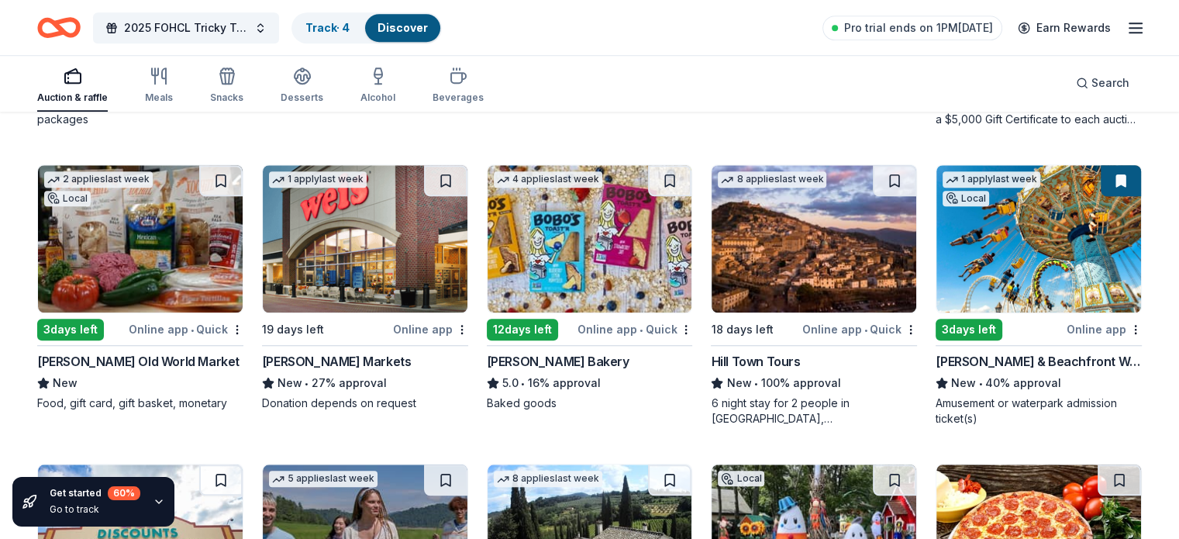
click at [345, 241] on img at bounding box center [365, 238] width 205 height 147
click at [615, 324] on div "Online app • Quick" at bounding box center [634, 328] width 115 height 19
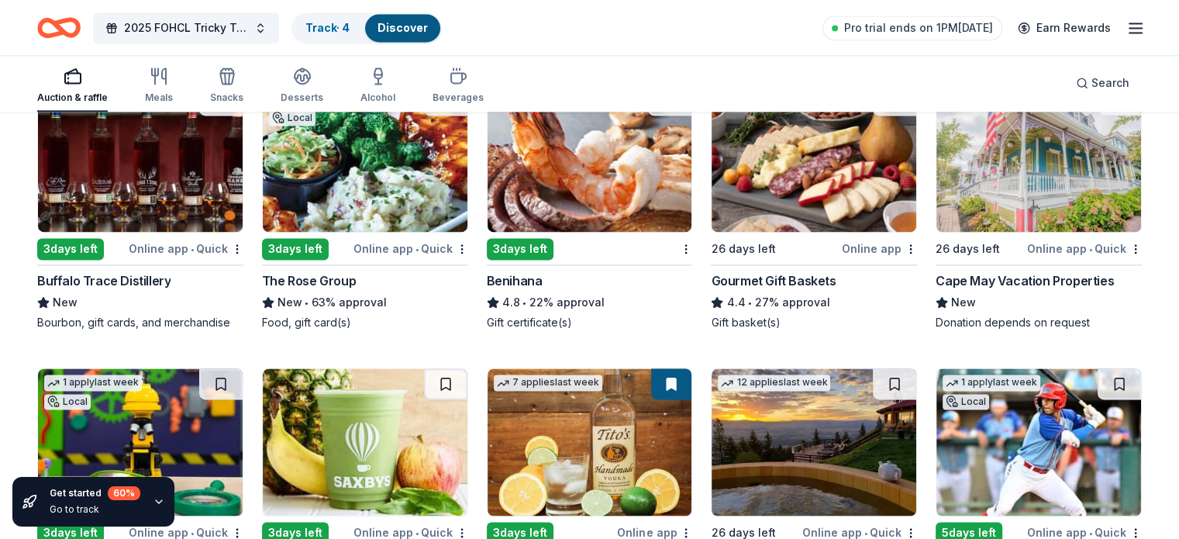
scroll to position [2286, 0]
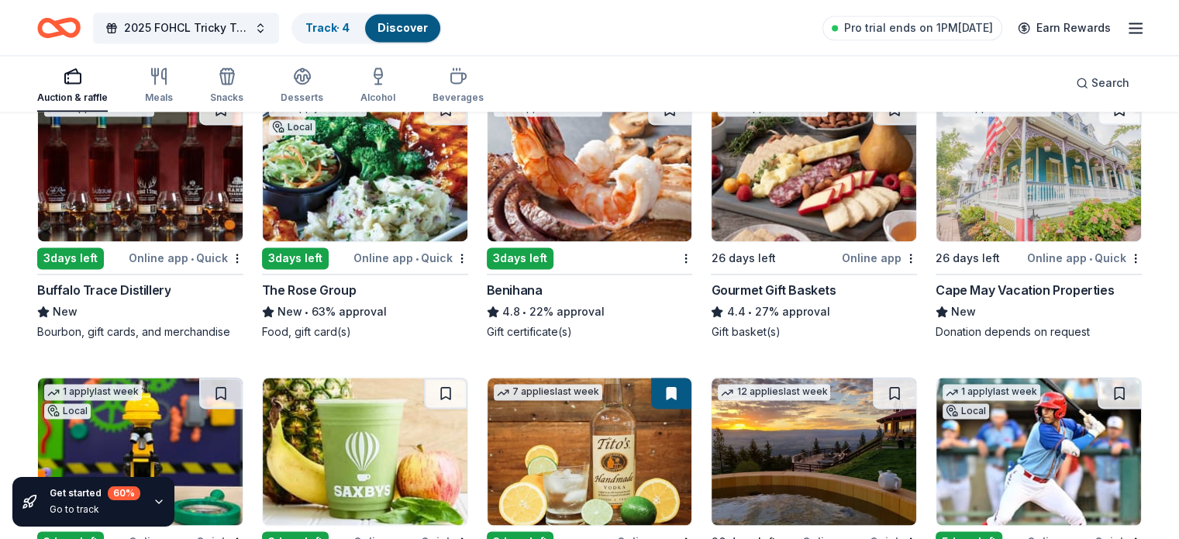
click at [177, 257] on div "Online app • Quick" at bounding box center [186, 257] width 115 height 19
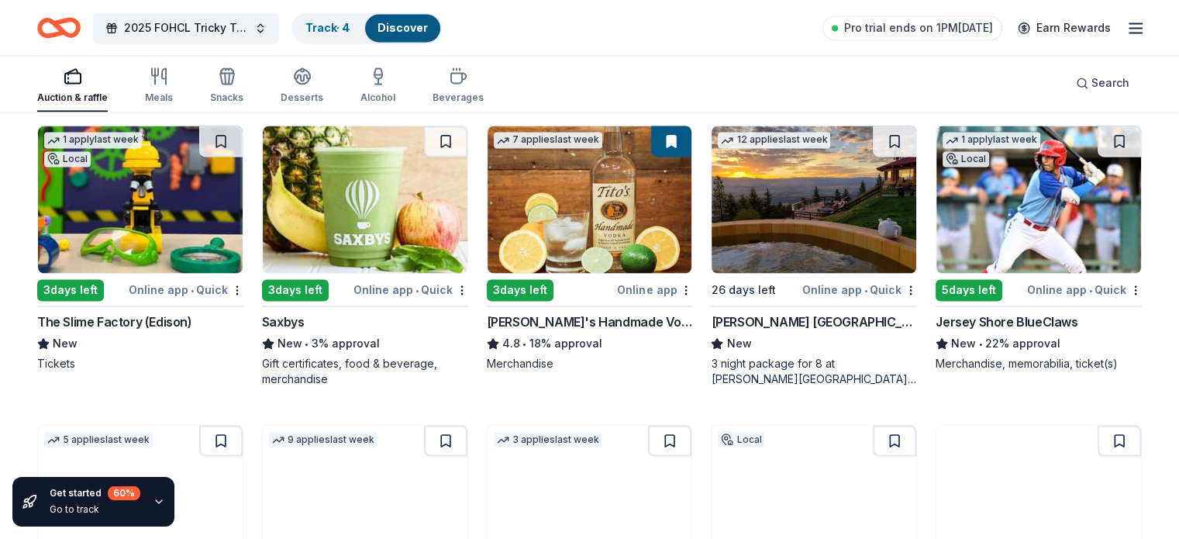
scroll to position [2597, 0]
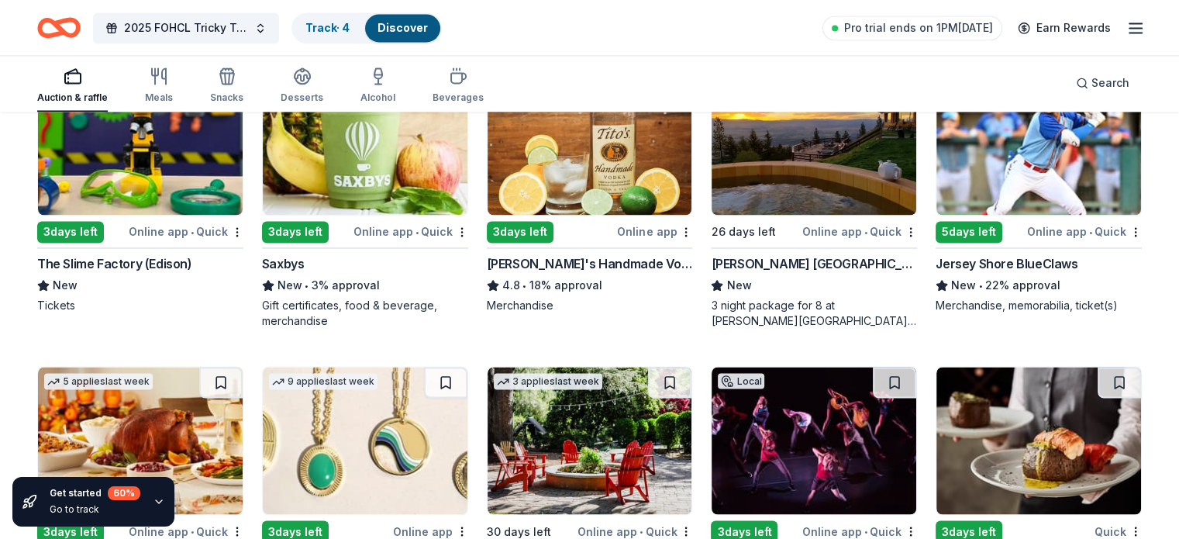
click at [109, 258] on div "The Slime Factory (Edison)" at bounding box center [114, 263] width 155 height 19
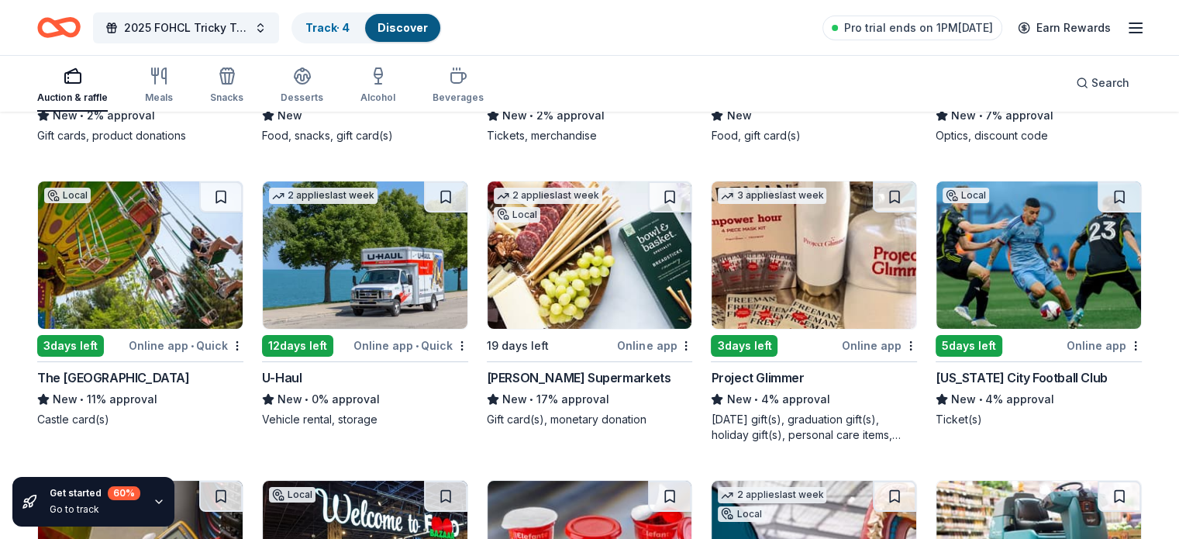
scroll to position [5742, 0]
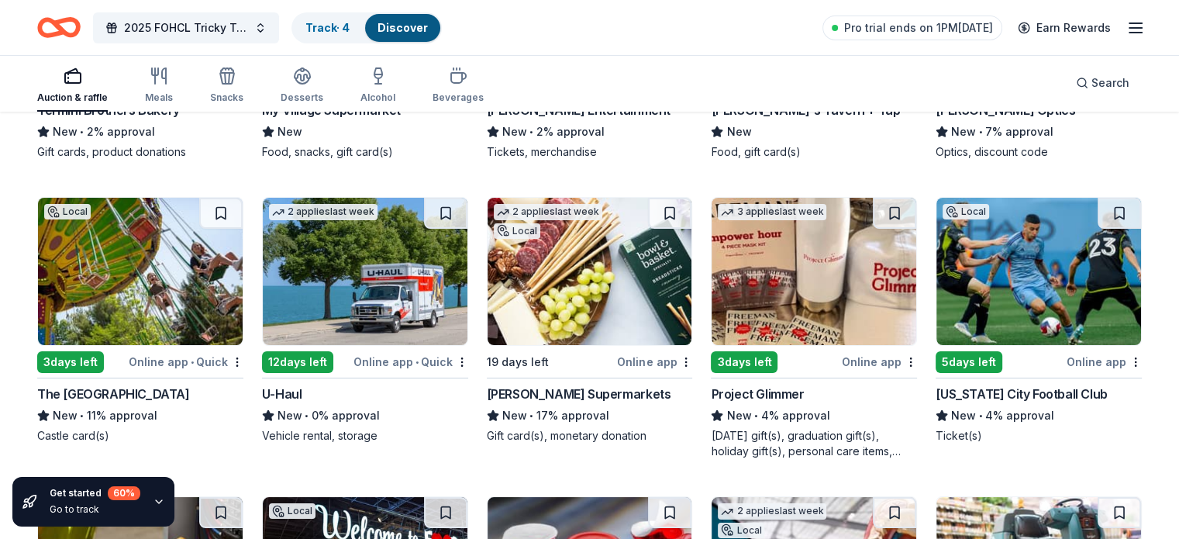
click at [136, 392] on div "The [GEOGRAPHIC_DATA]" at bounding box center [113, 393] width 153 height 19
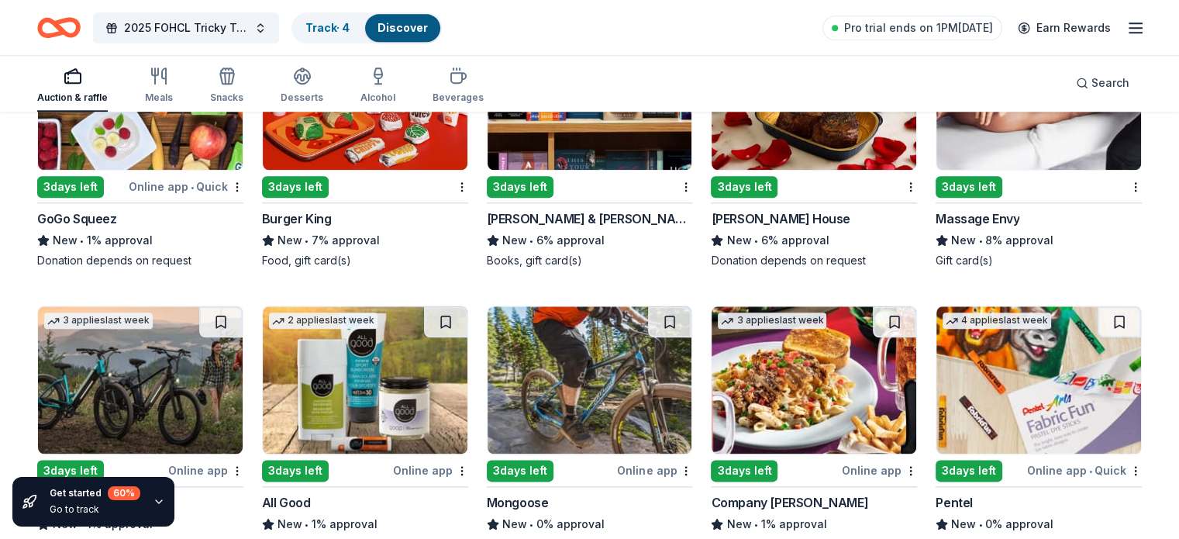
scroll to position [7645, 0]
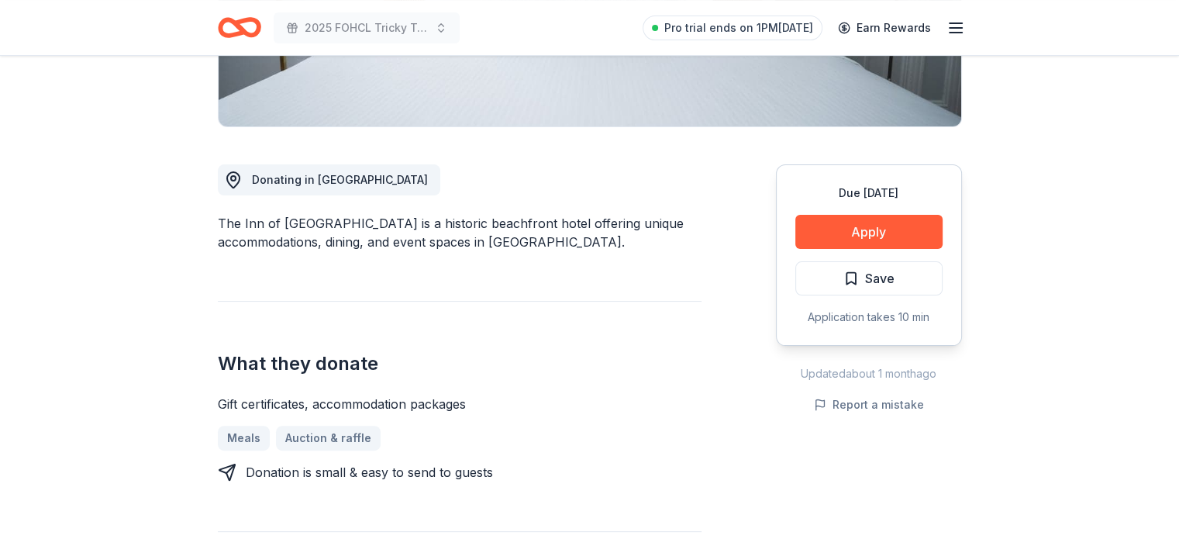
scroll to position [310, 0]
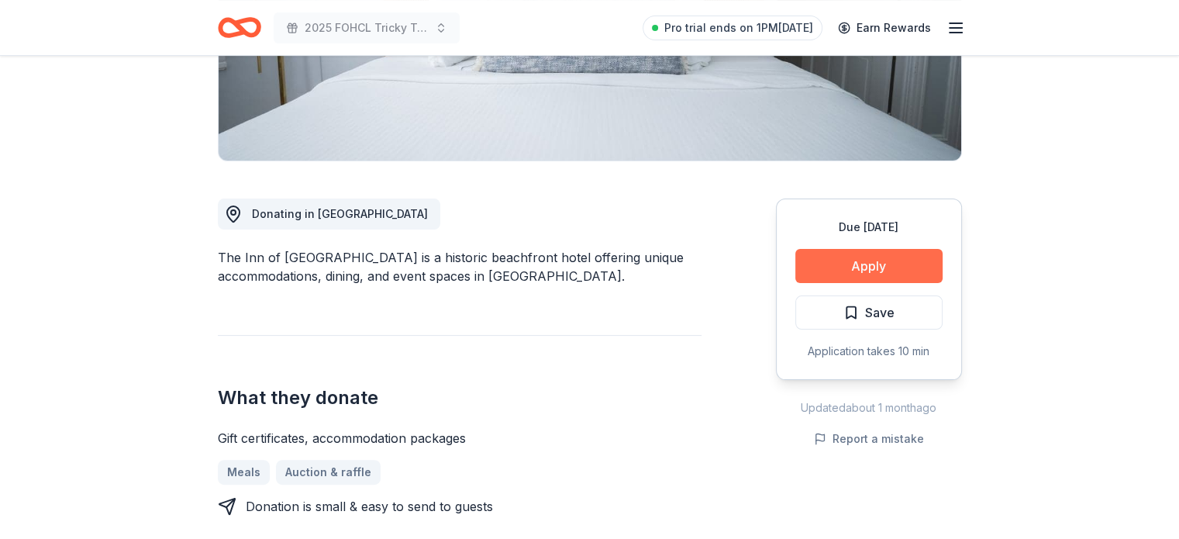
click at [874, 262] on button "Apply" at bounding box center [868, 266] width 147 height 34
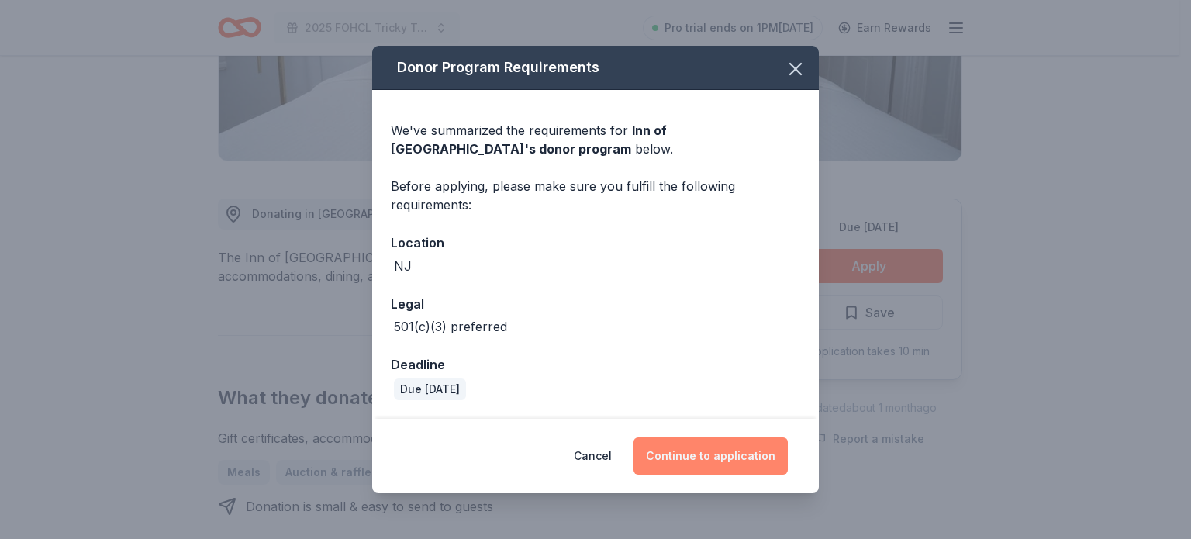
click at [706, 453] on button "Continue to application" at bounding box center [710, 455] width 154 height 37
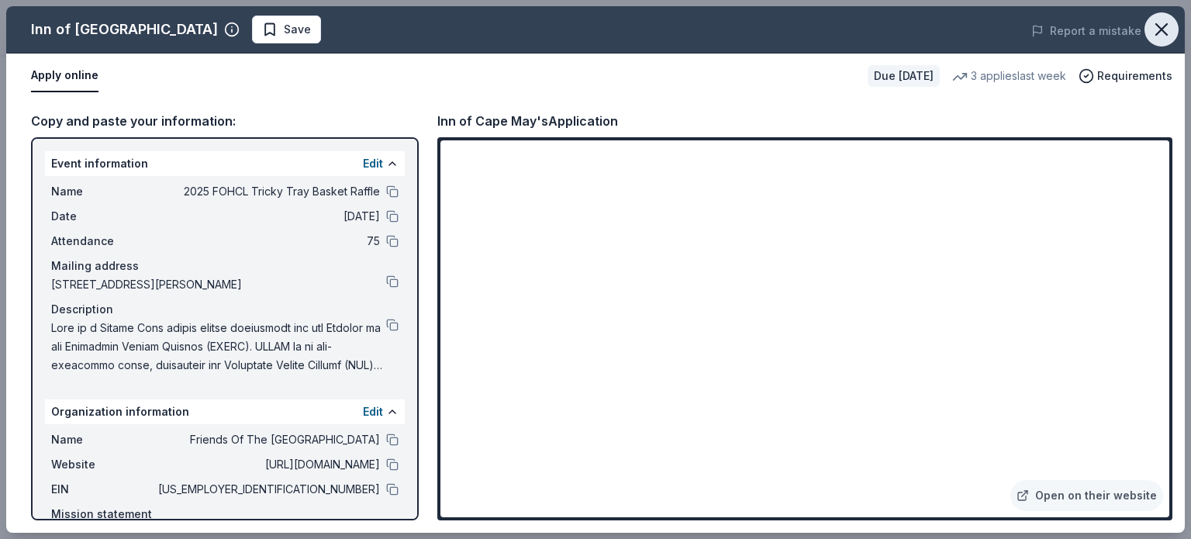
click at [1163, 26] on icon "button" at bounding box center [1161, 29] width 11 height 11
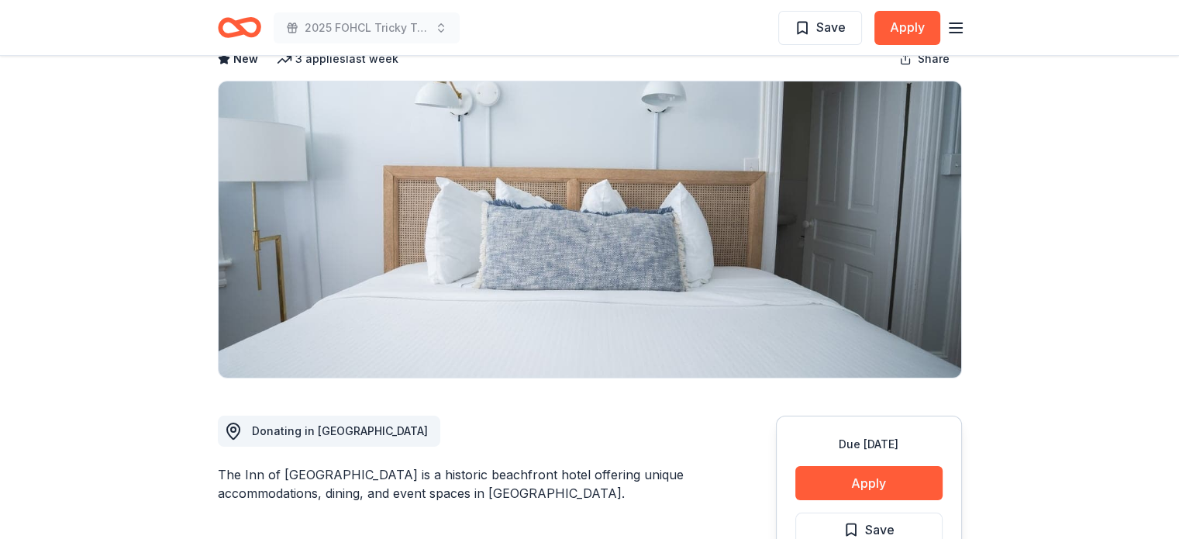
scroll to position [0, 0]
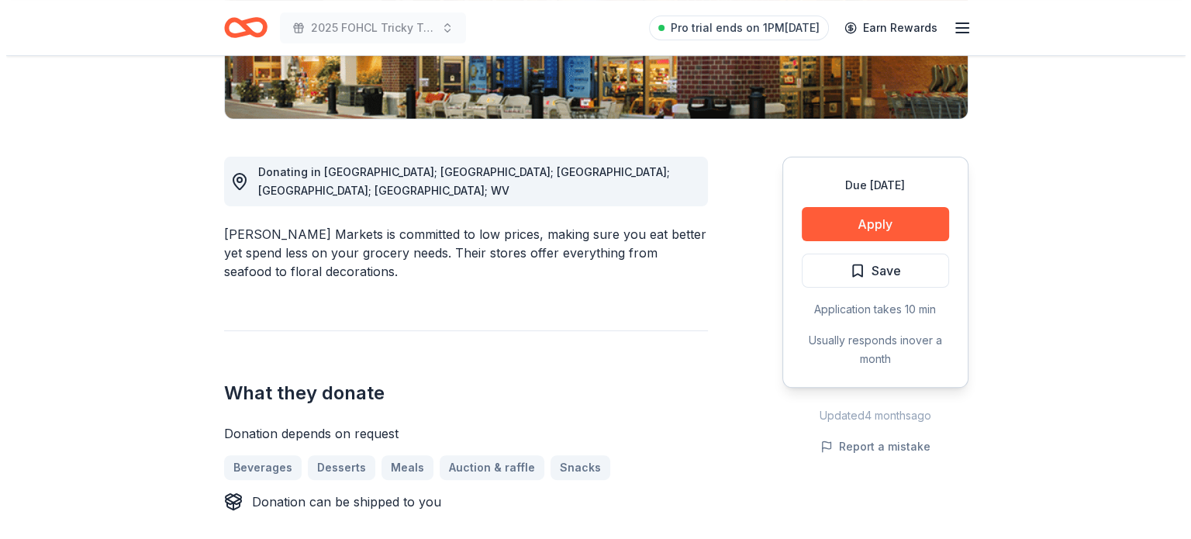
scroll to position [388, 0]
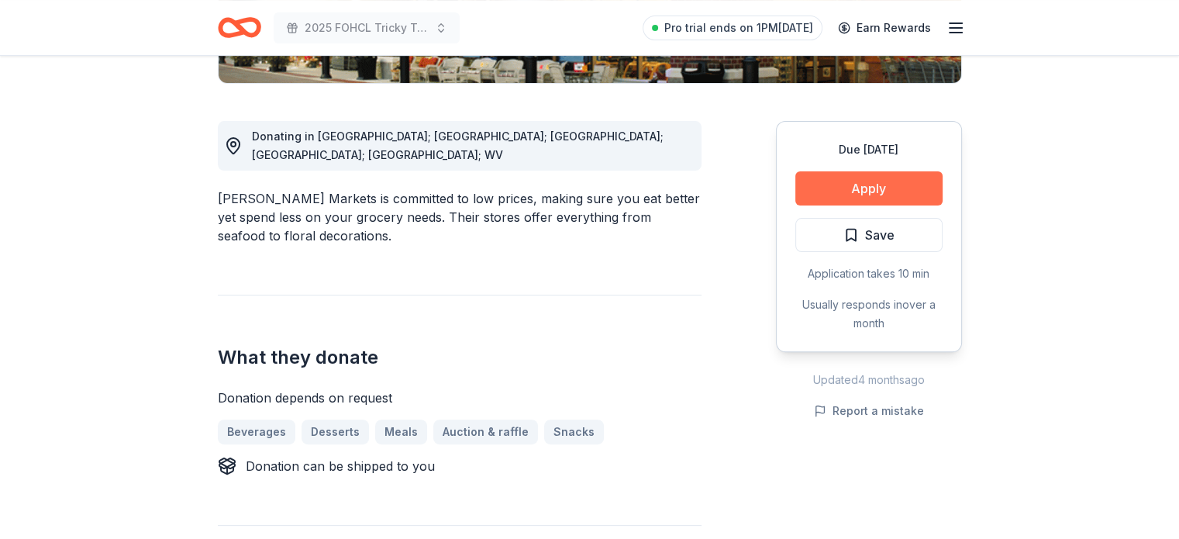
click at [874, 182] on button "Apply" at bounding box center [868, 188] width 147 height 34
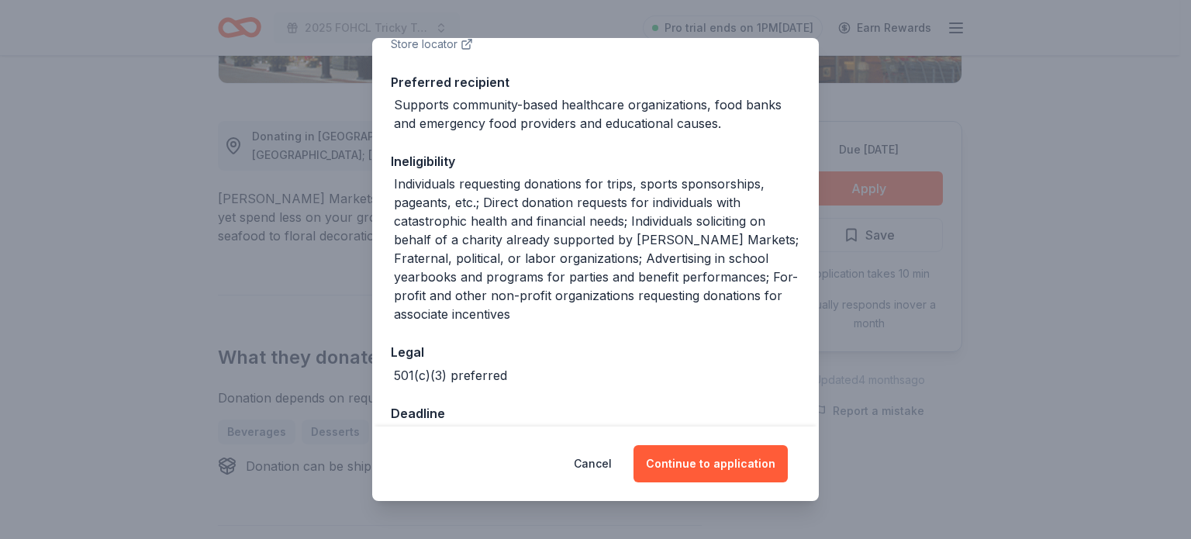
scroll to position [275, 0]
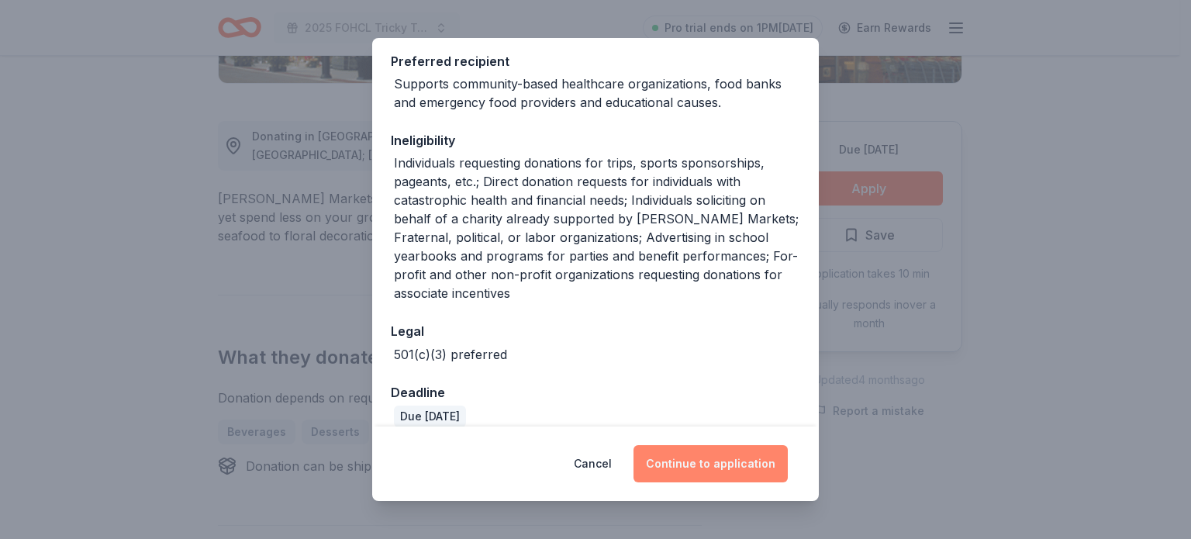
click at [729, 464] on button "Continue to application" at bounding box center [710, 463] width 154 height 37
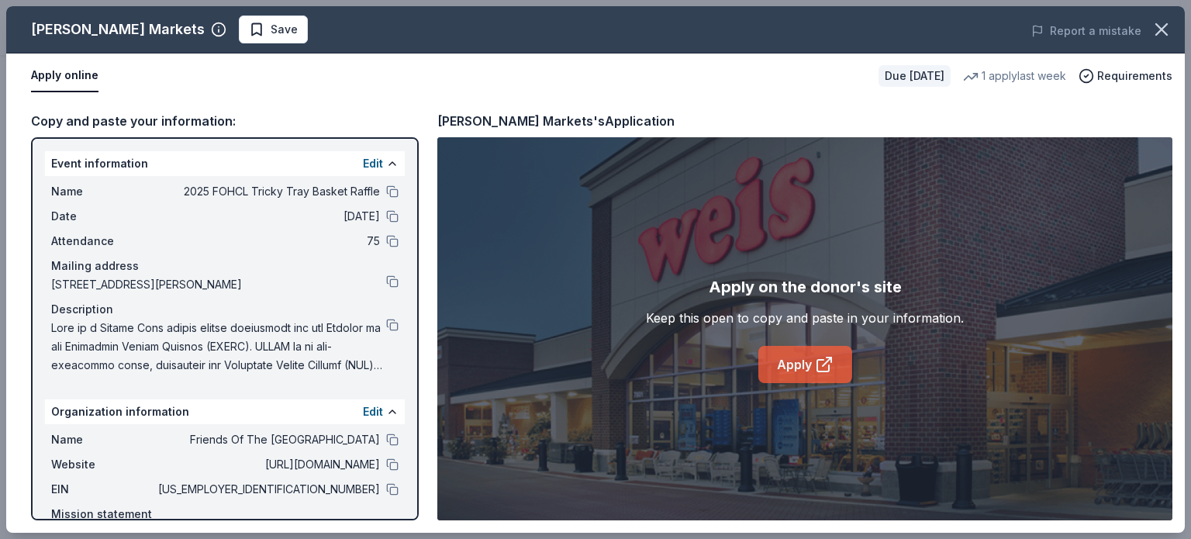
click at [805, 360] on link "Apply" at bounding box center [805, 364] width 94 height 37
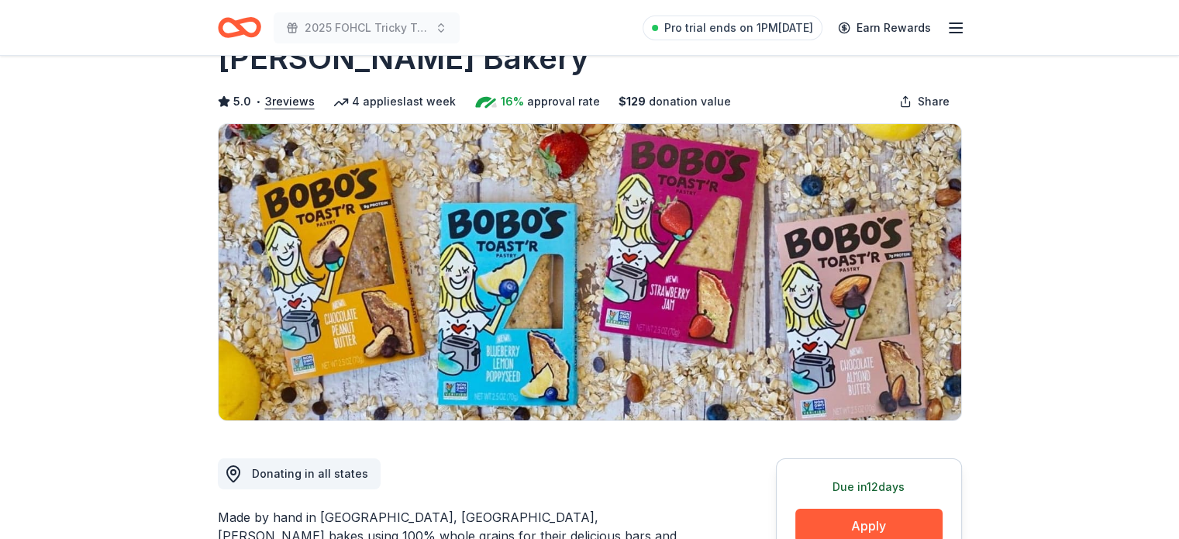
scroll to position [78, 0]
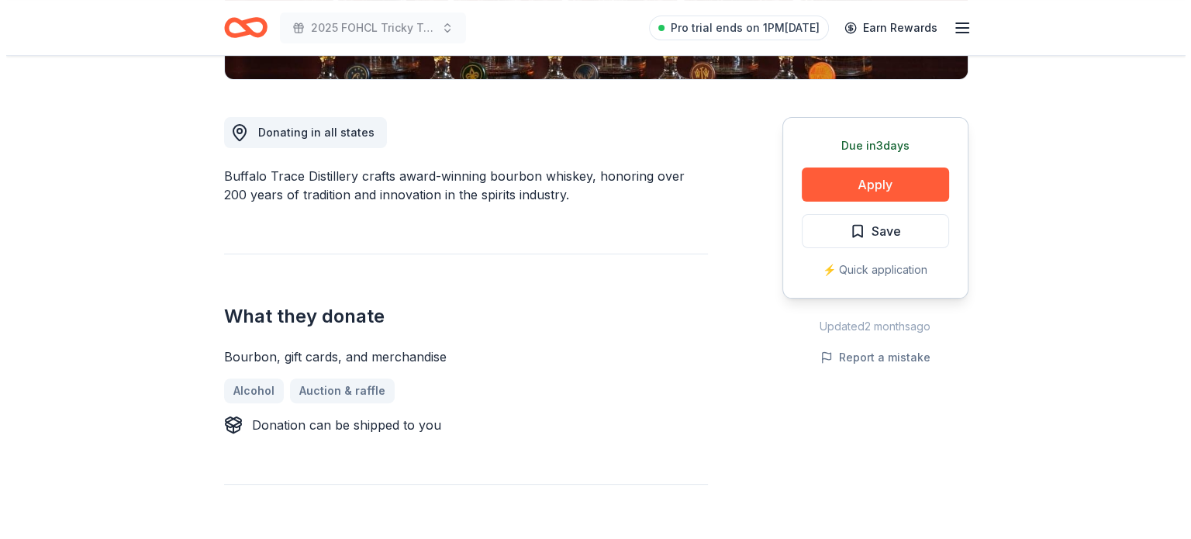
scroll to position [388, 0]
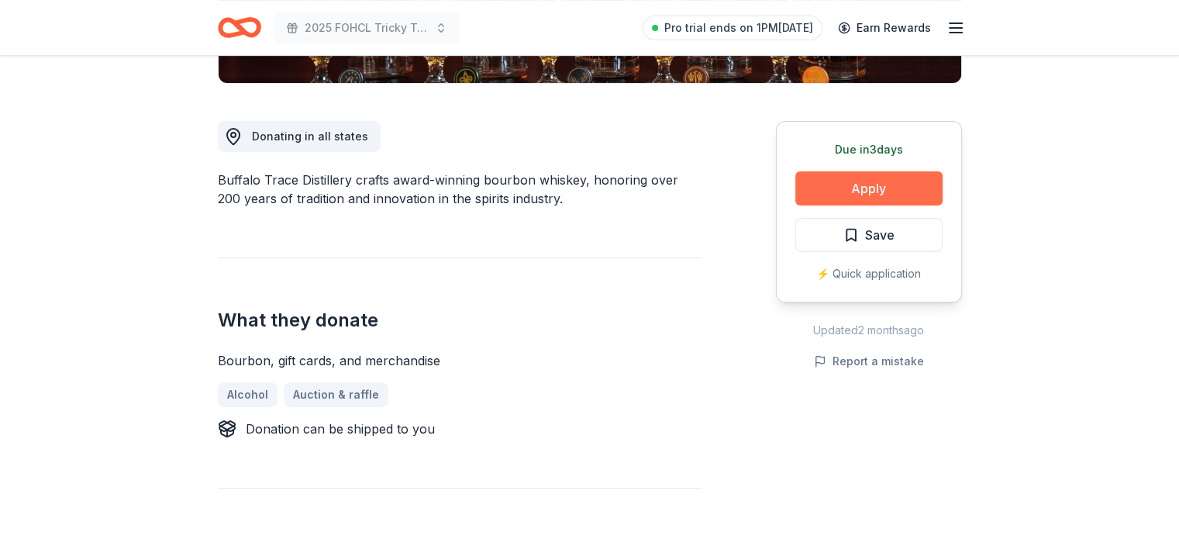
click at [870, 190] on button "Apply" at bounding box center [868, 188] width 147 height 34
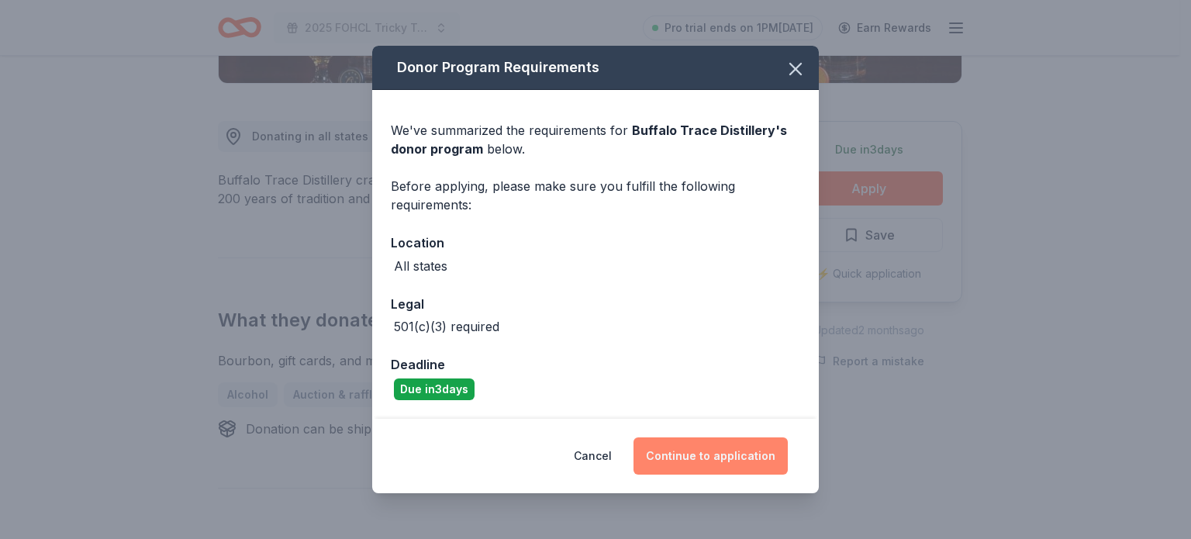
click at [719, 452] on button "Continue to application" at bounding box center [710, 455] width 154 height 37
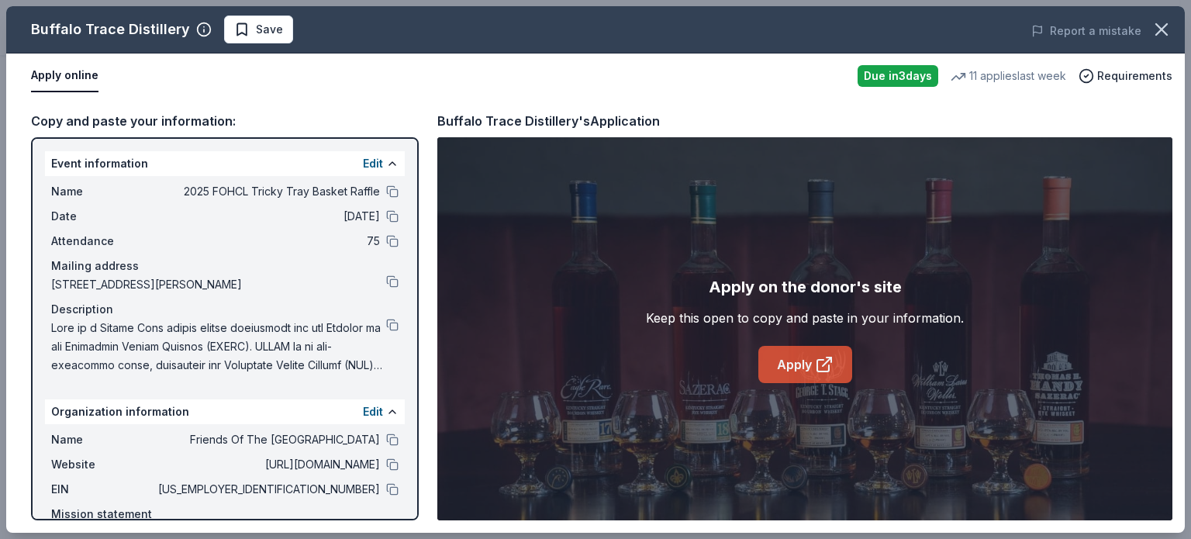
click at [819, 367] on icon at bounding box center [824, 364] width 19 height 19
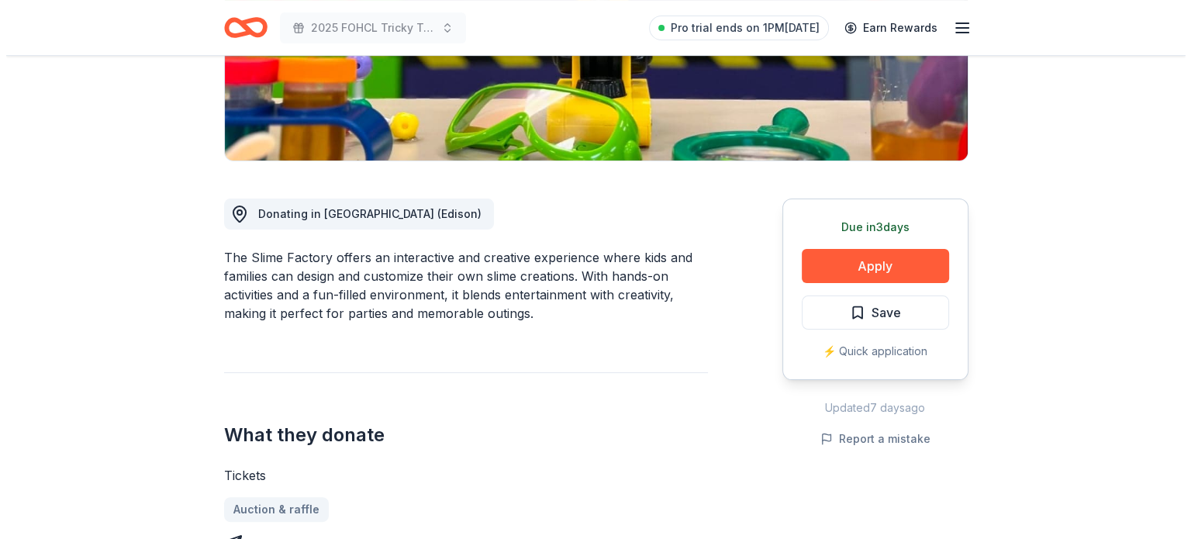
scroll to position [310, 0]
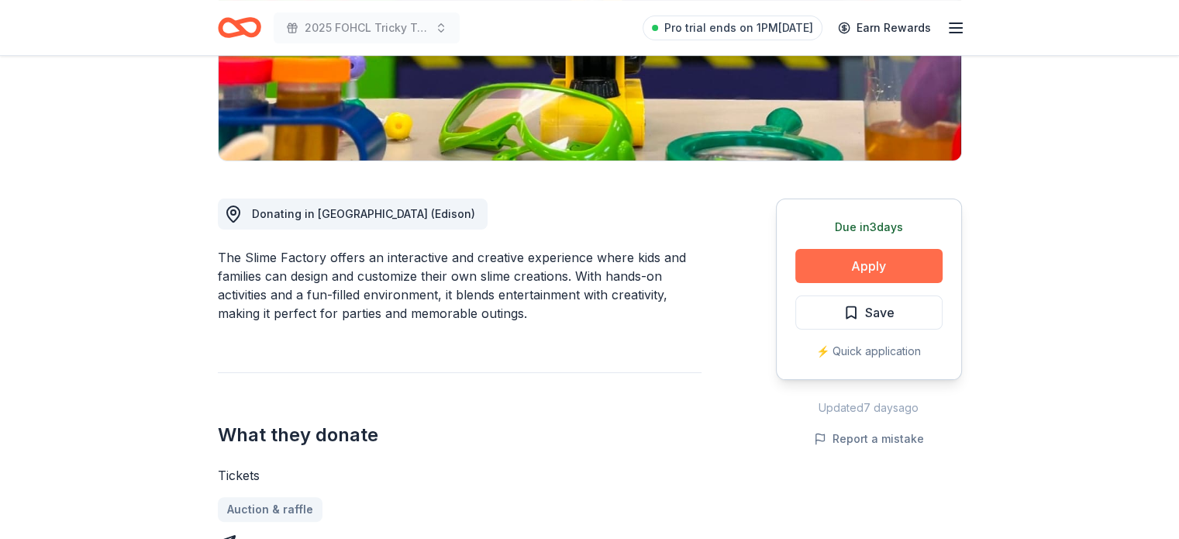
click at [857, 263] on button "Apply" at bounding box center [868, 266] width 147 height 34
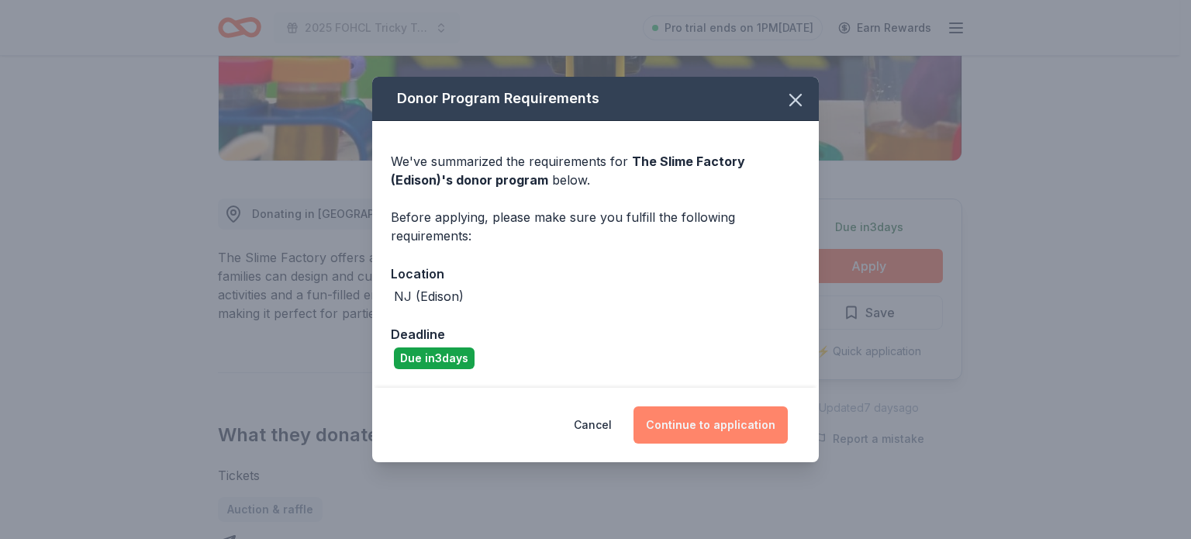
click at [725, 424] on button "Continue to application" at bounding box center [710, 424] width 154 height 37
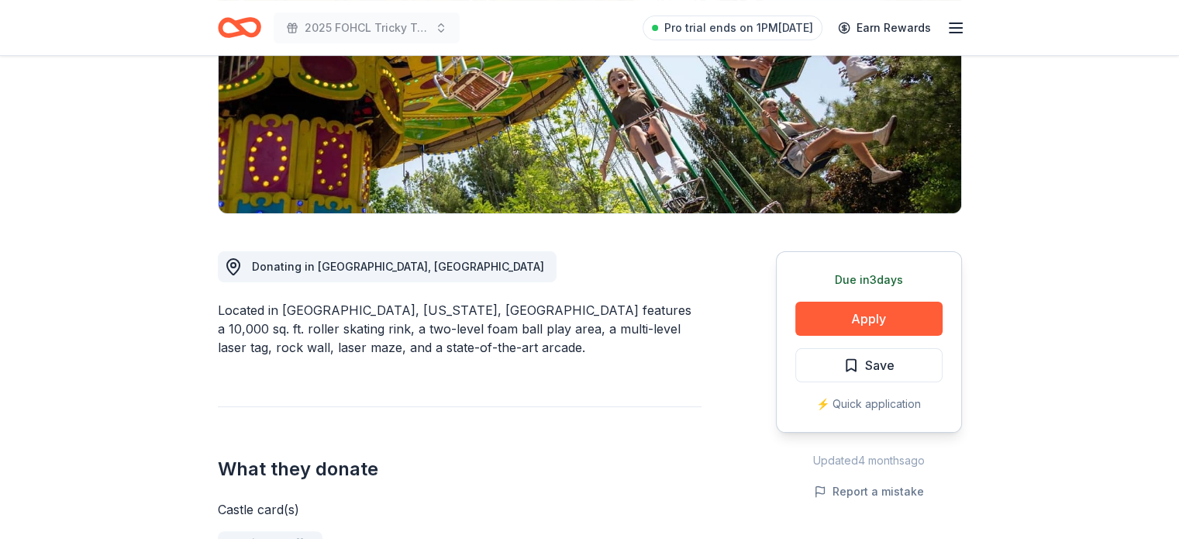
scroll to position [233, 0]
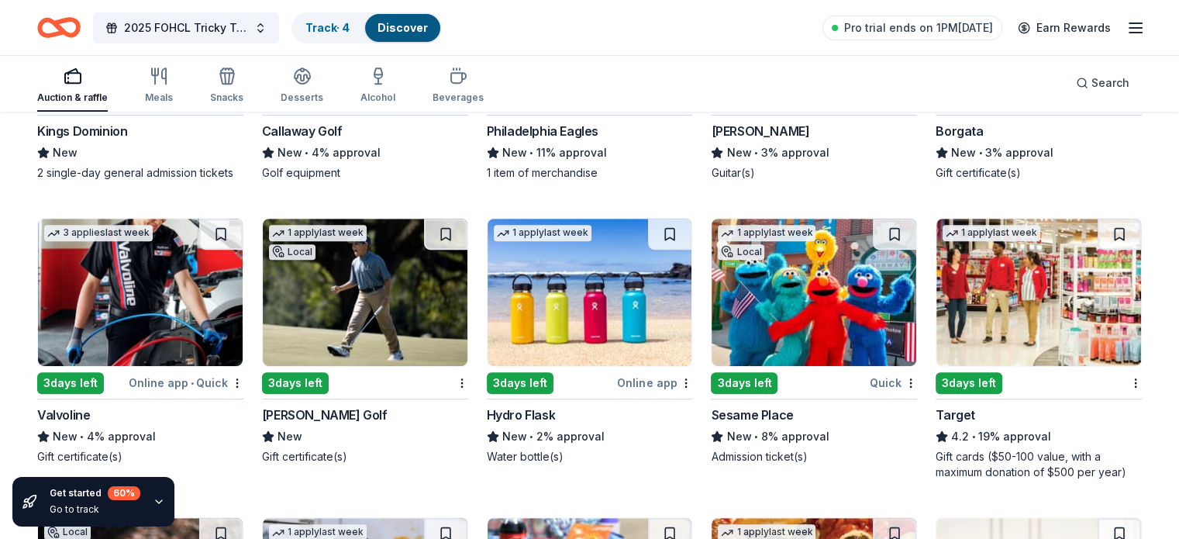
scroll to position [6588, 0]
drag, startPoint x: 670, startPoint y: 508, endPoint x: 563, endPoint y: 575, distance: 126.4
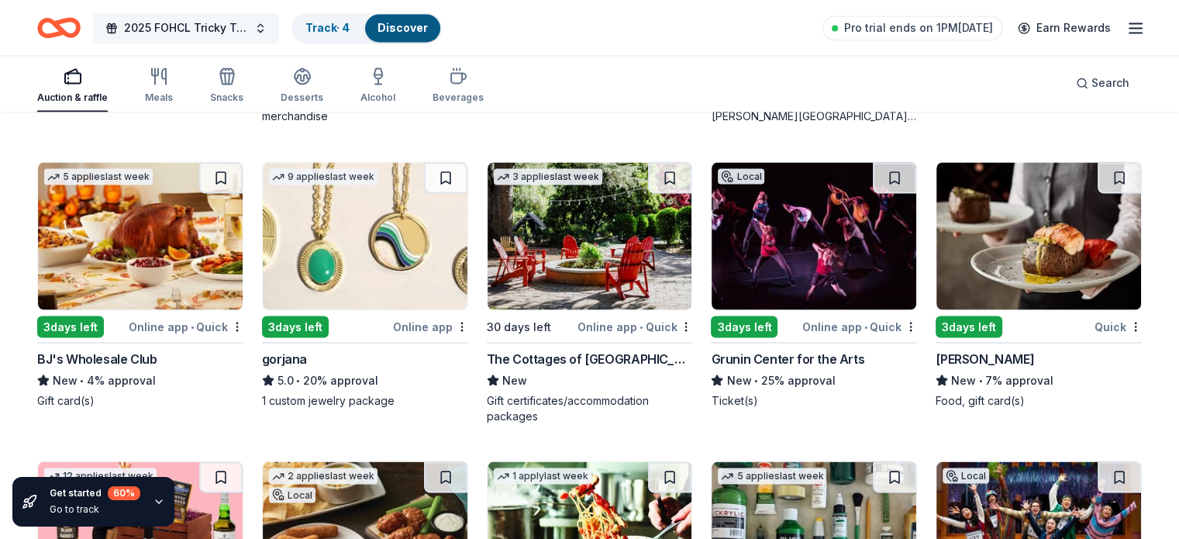
scroll to position [2790, 0]
